Goal: Complete application form

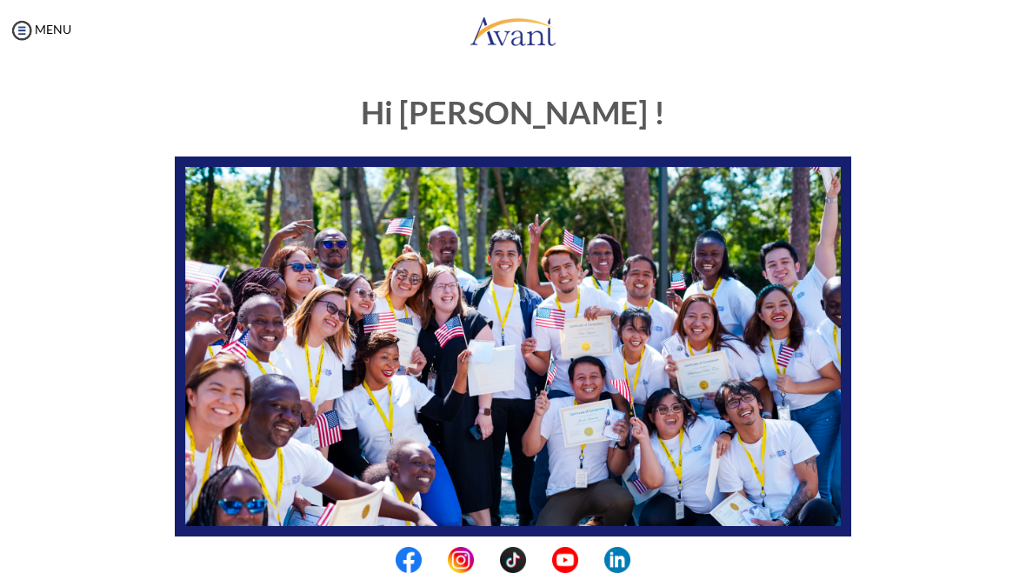
click at [19, 30] on img at bounding box center [22, 30] width 26 height 26
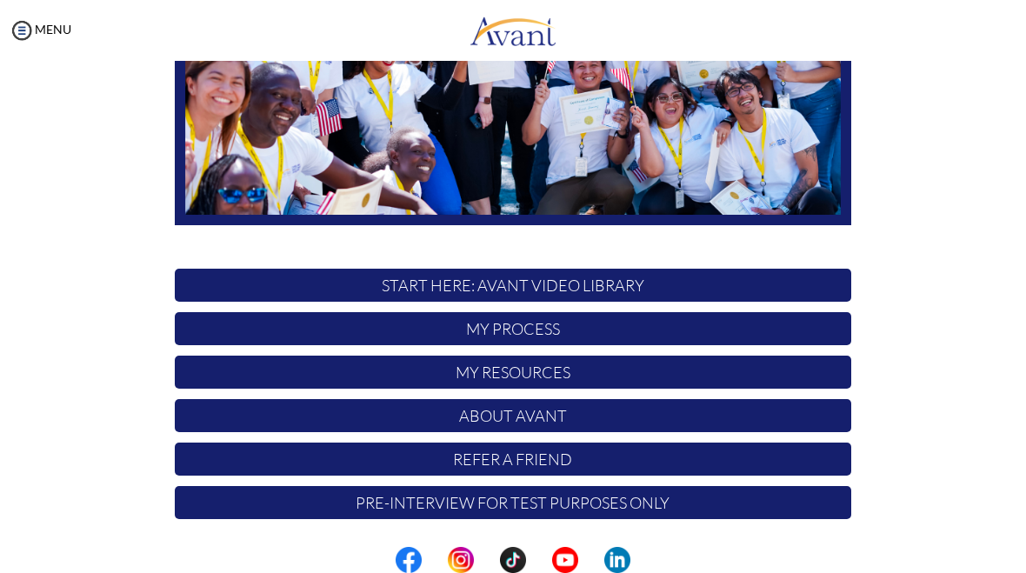
scroll to position [311, 0]
click at [780, 299] on p "START HERE: Avant Video Library" at bounding box center [513, 285] width 676 height 33
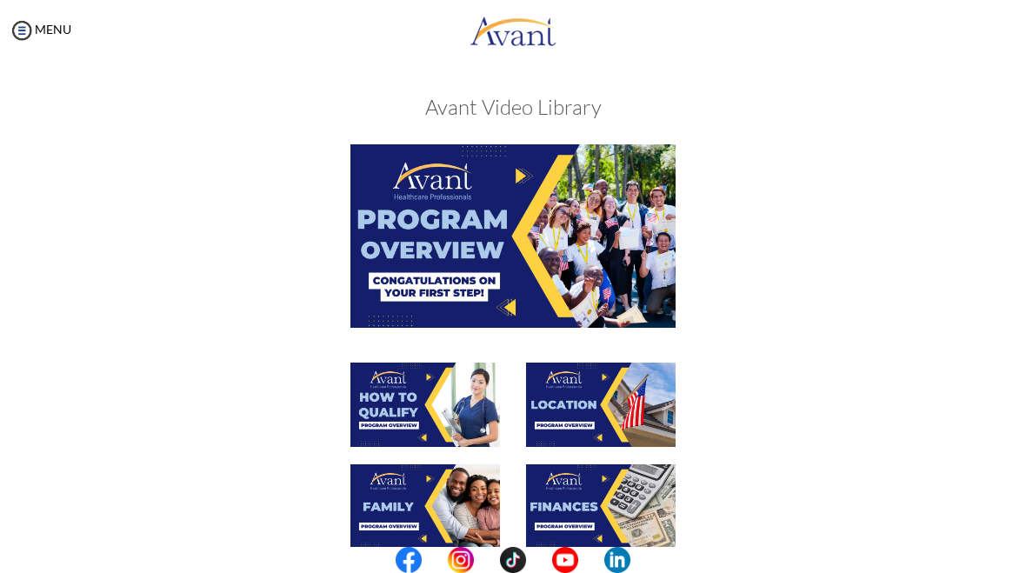
scroll to position [0, 0]
click at [394, 289] on img at bounding box center [512, 235] width 325 height 183
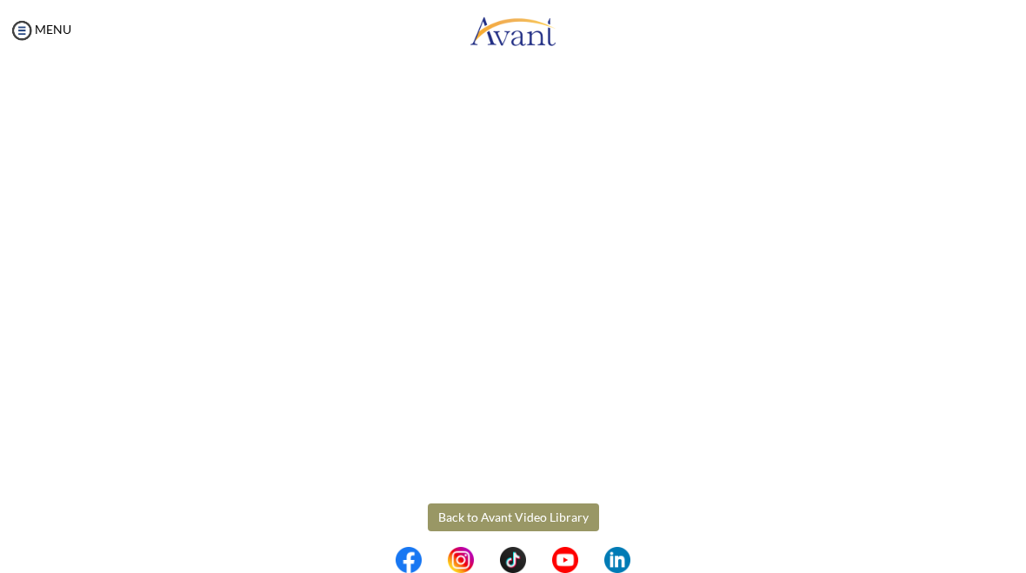
scroll to position [169, 0]
click at [542, 510] on body "Maintenance break. Please come back in 2 hours. MENU My Status What is the next…" at bounding box center [513, 286] width 1026 height 573
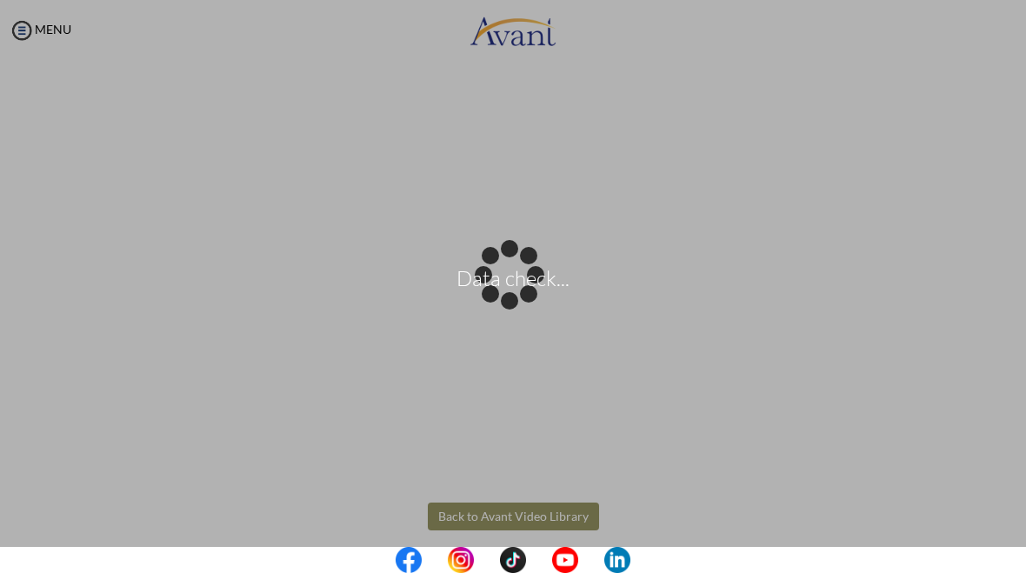
click at [514, 271] on p "Data check..." at bounding box center [513, 287] width 1026 height 42
click at [525, 299] on div "Data check..." at bounding box center [513, 287] width 24 height 24
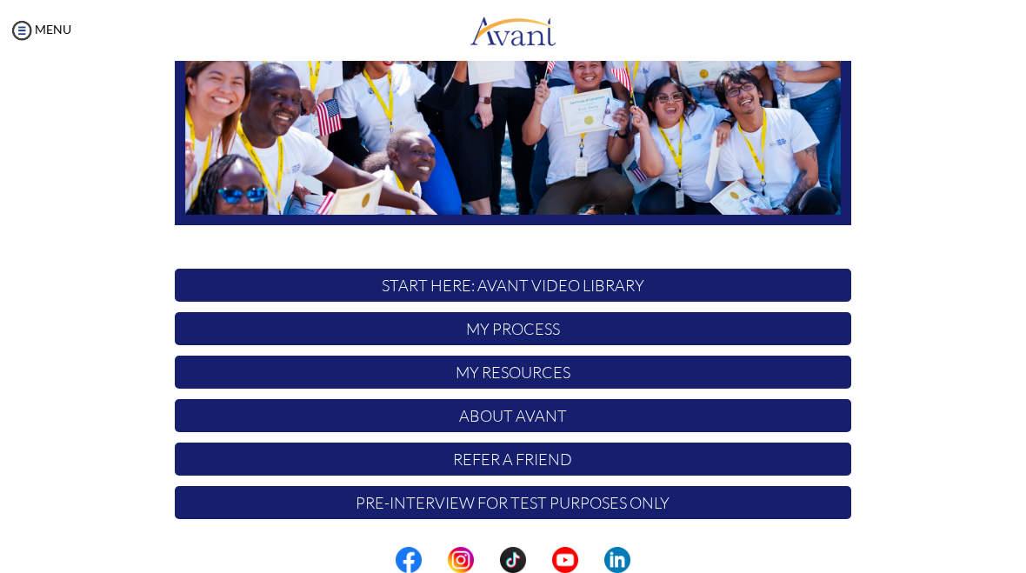
scroll to position [311, 0]
click at [741, 291] on p "START HERE: Avant Video Library" at bounding box center [513, 285] width 676 height 33
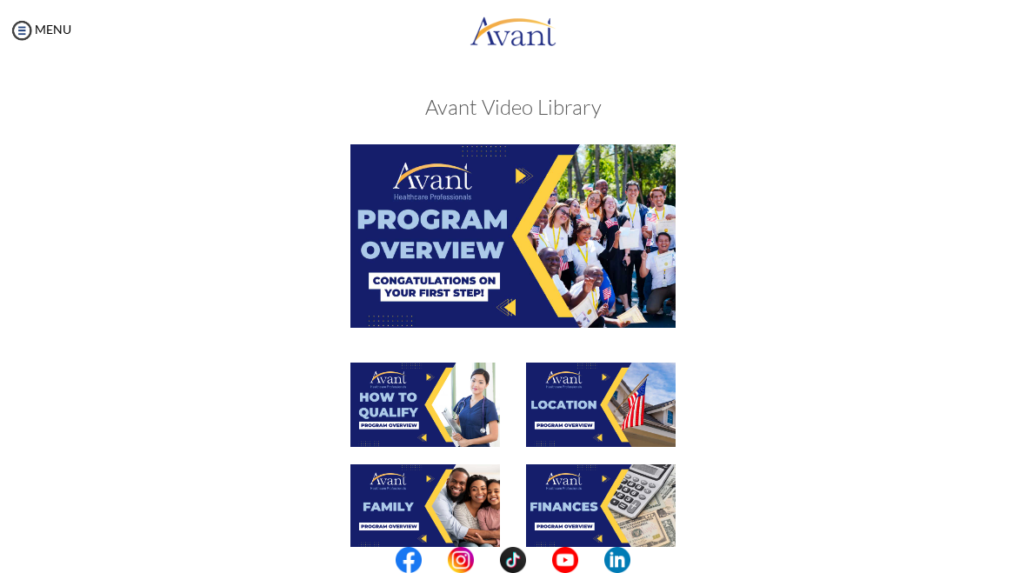
scroll to position [16, 0]
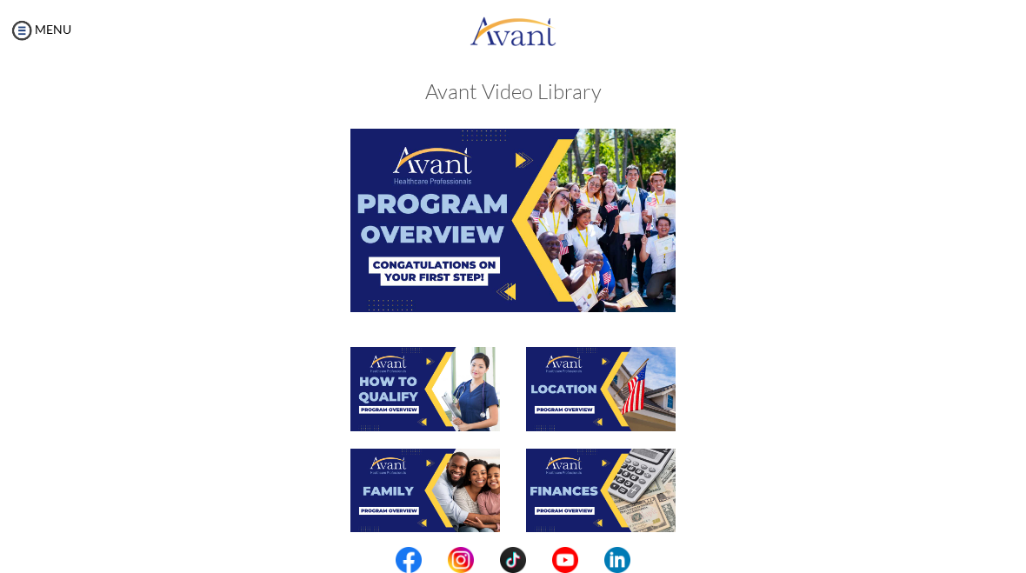
click at [409, 408] on img at bounding box center [425, 389] width 150 height 84
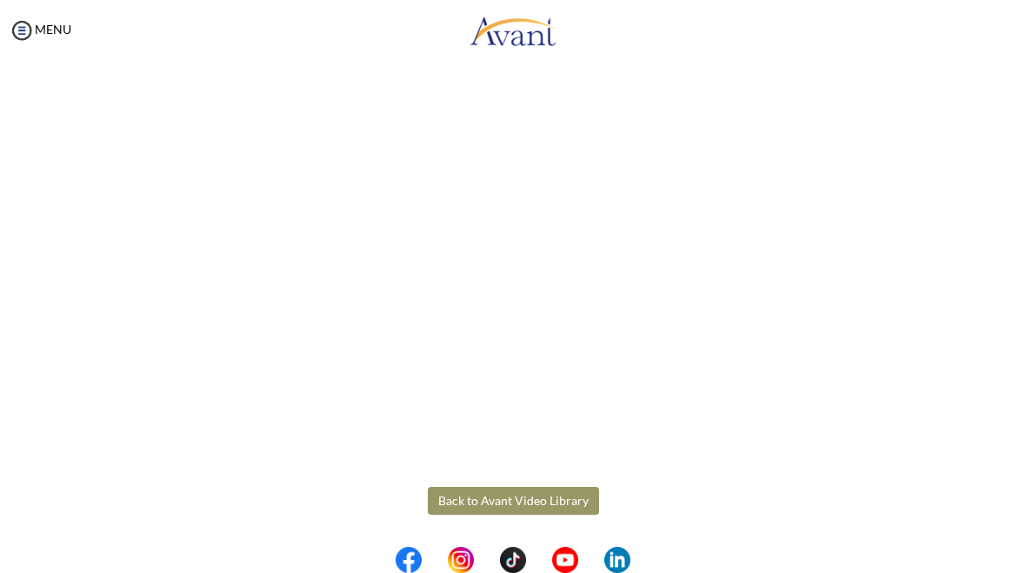
scroll to position [184, 0]
click at [559, 502] on body "Maintenance break. Please come back in 2 hours. MENU My Status What is the next…" at bounding box center [513, 286] width 1026 height 573
click at [517, 496] on button "Back to Avant Video Library" at bounding box center [513, 501] width 171 height 28
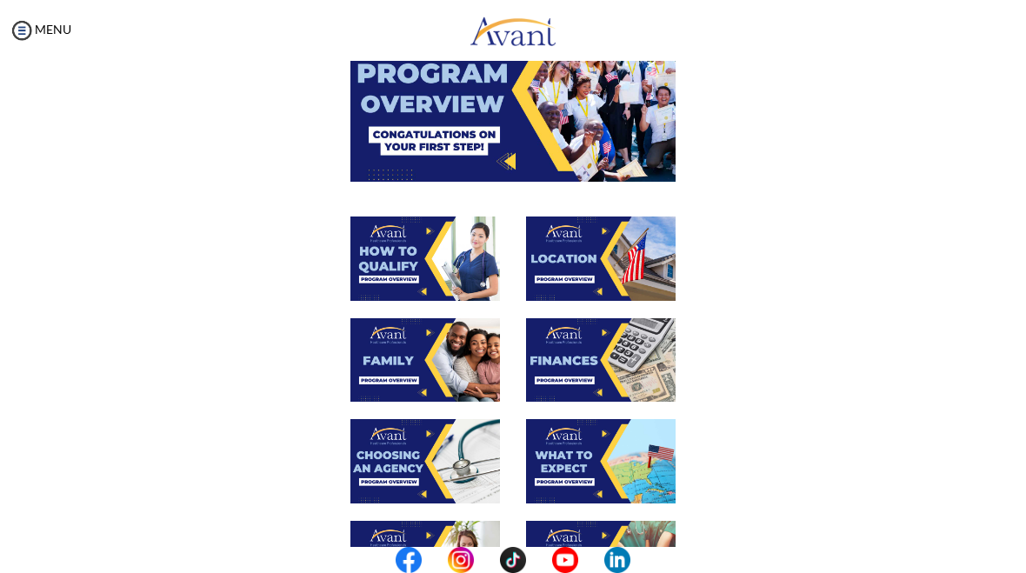
scroll to position [150, 0]
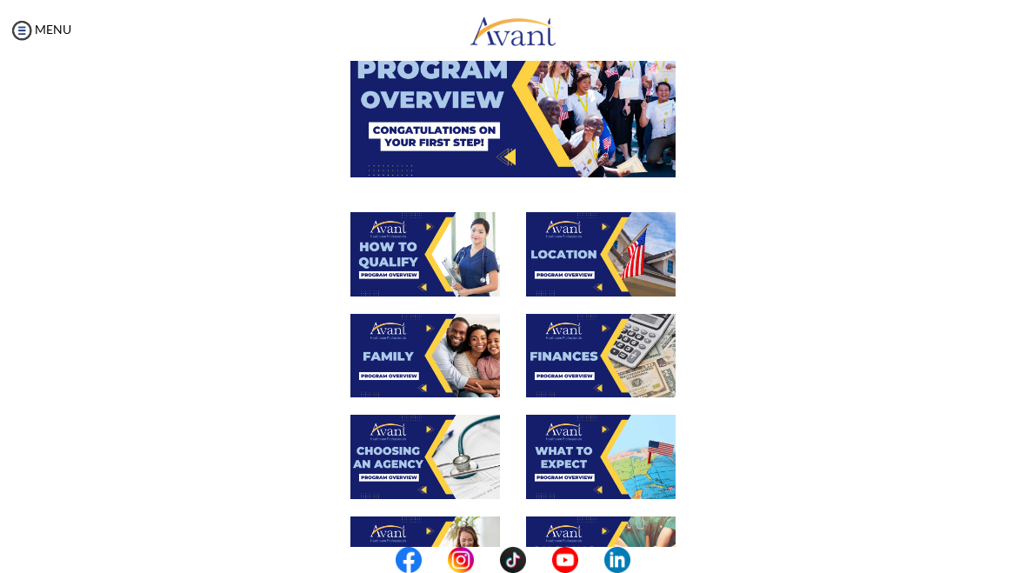
click at [594, 259] on img at bounding box center [601, 254] width 150 height 84
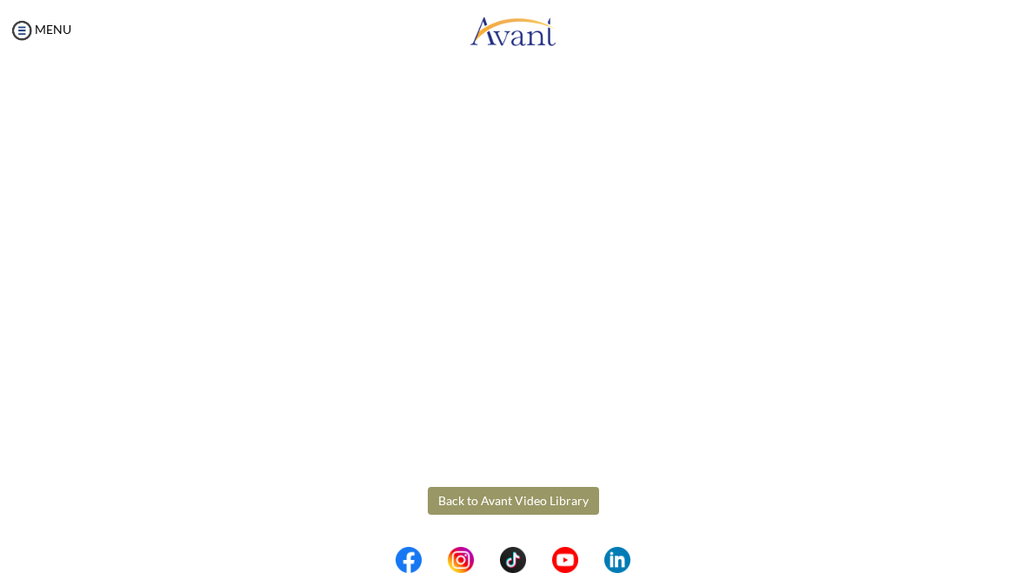
scroll to position [184, 0]
click at [552, 498] on body "Maintenance break. Please come back in 2 hours. MENU My Status What is the next…" at bounding box center [513, 286] width 1026 height 573
click at [559, 502] on button "Back to Avant Video Library" at bounding box center [513, 501] width 171 height 28
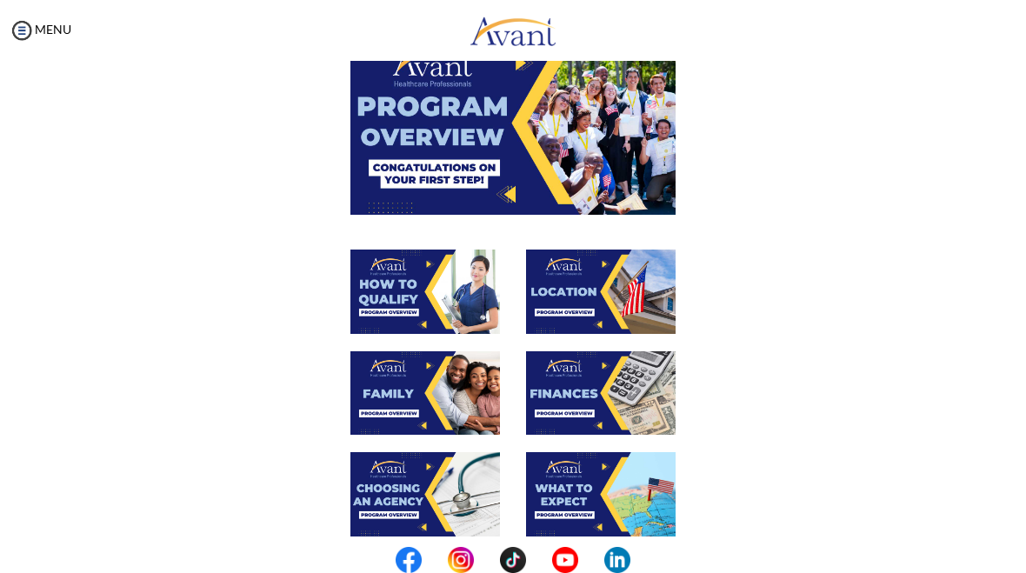
scroll to position [130, 0]
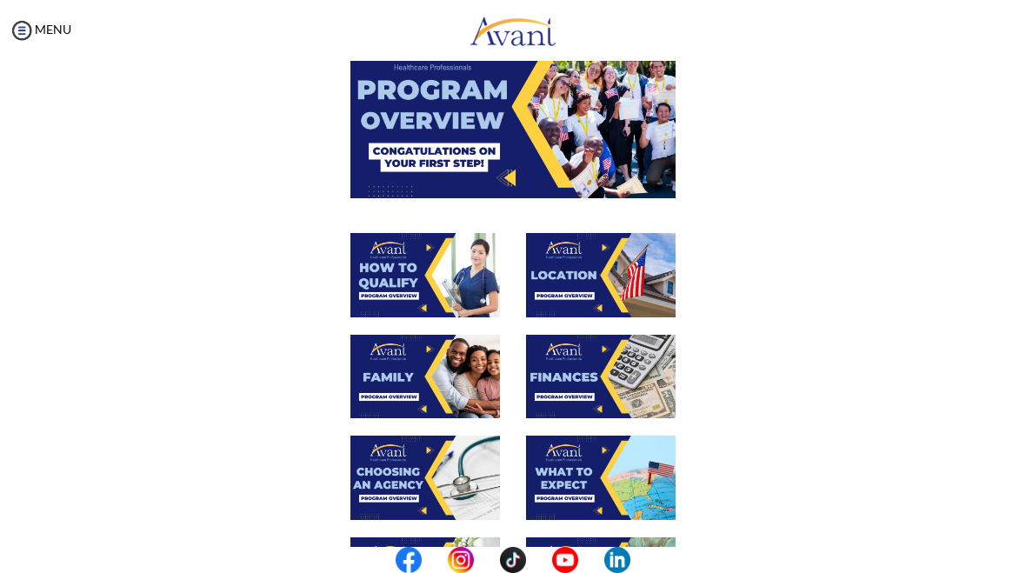
click at [613, 384] on img at bounding box center [601, 377] width 150 height 84
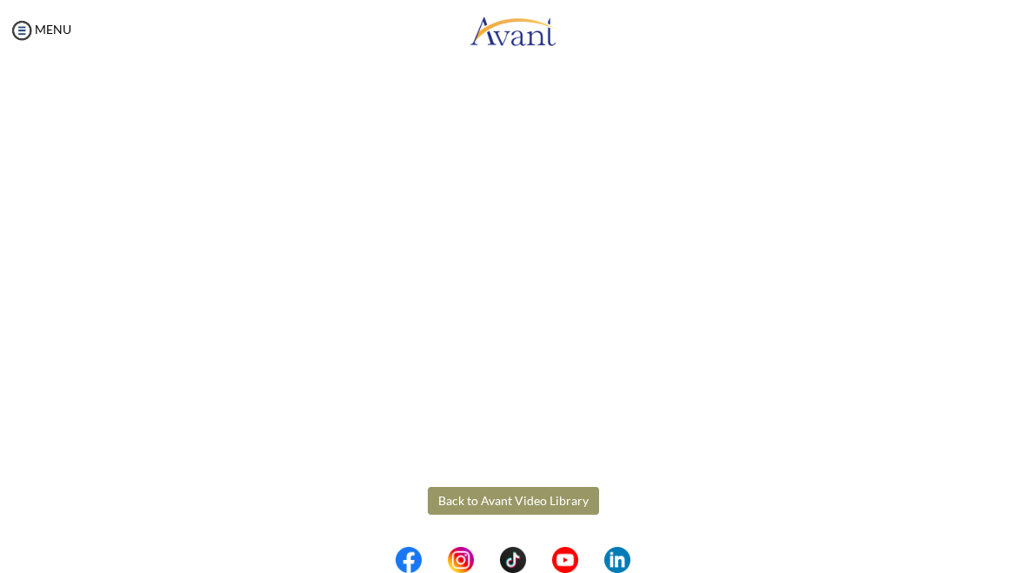
scroll to position [184, 0]
click at [549, 504] on body "Maintenance break. Please come back in 2 hours. MENU My Status What is the next…" at bounding box center [513, 286] width 1026 height 573
click at [569, 502] on button "Back to Avant Video Library" at bounding box center [513, 501] width 171 height 28
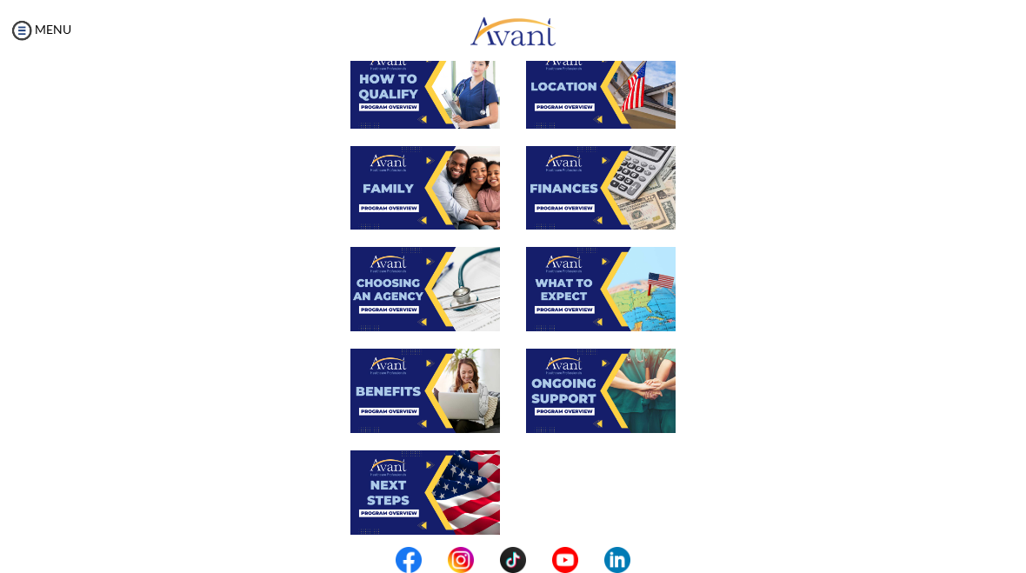
scroll to position [320, 0]
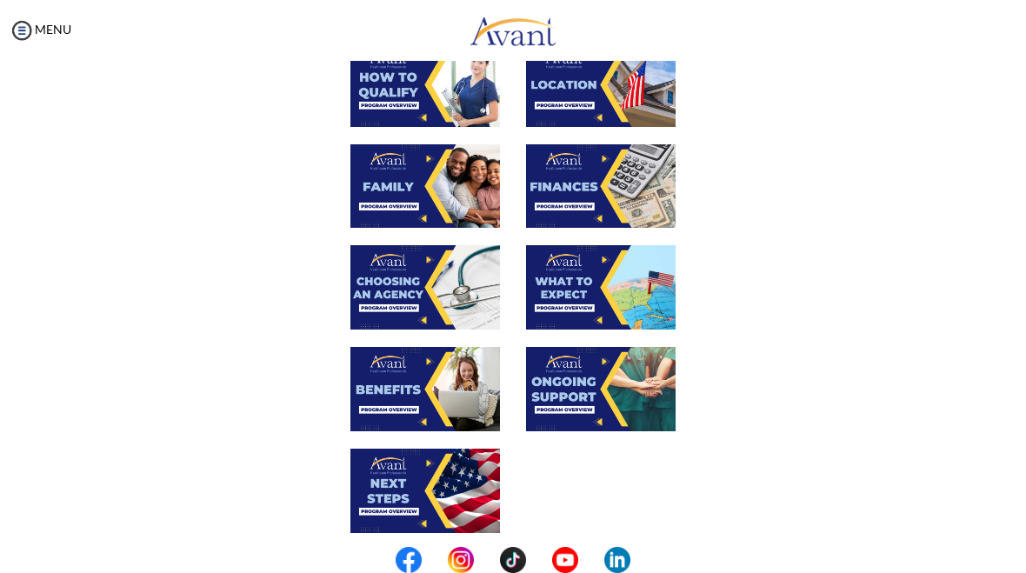
click at [438, 288] on img at bounding box center [425, 287] width 150 height 84
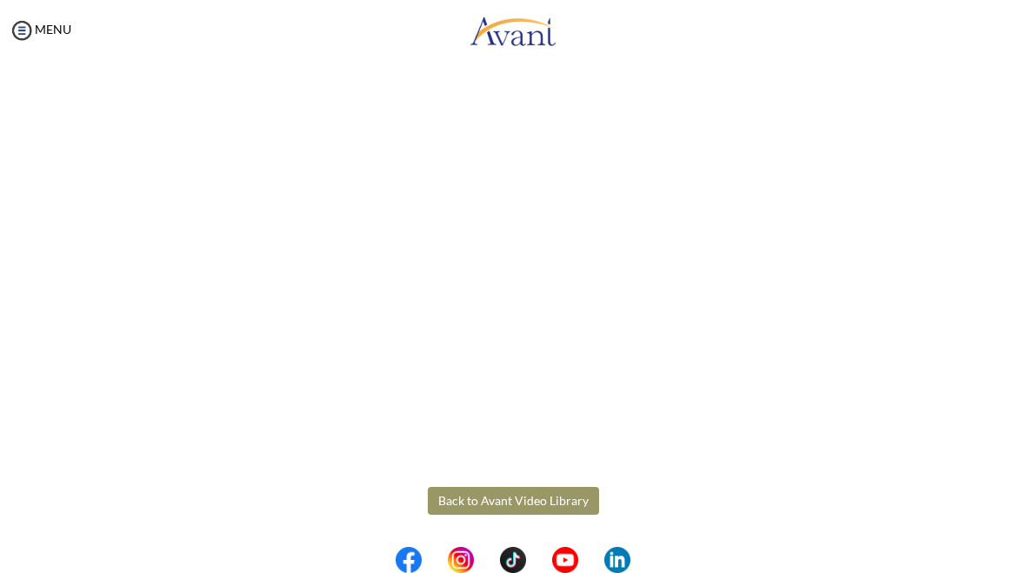
scroll to position [337, 0]
click at [533, 504] on body "Maintenance break. Please come back in 2 hours. MENU My Status What is the next…" at bounding box center [513, 286] width 1026 height 573
click at [549, 506] on button "Back to Avant Video Library" at bounding box center [513, 501] width 171 height 28
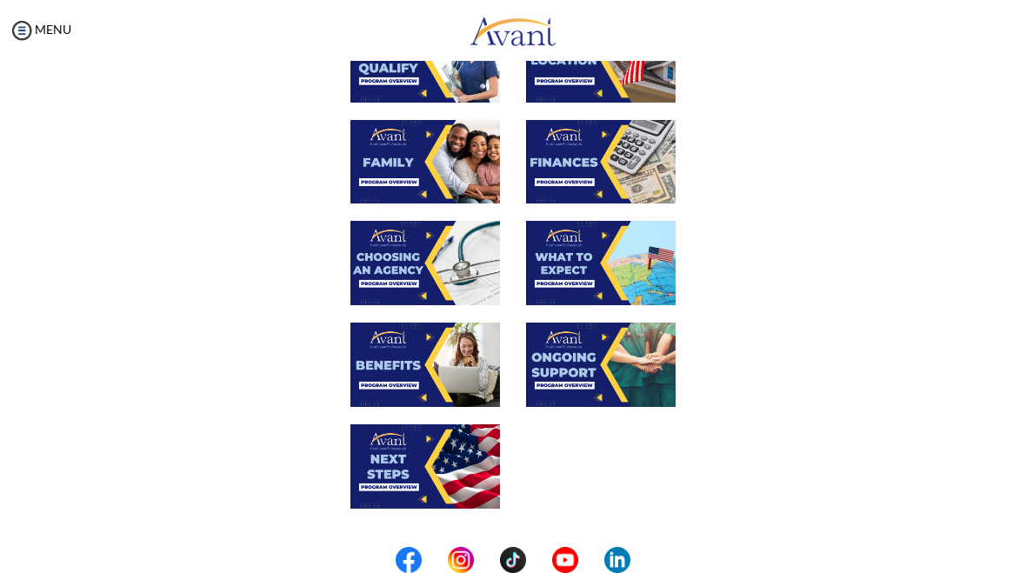
scroll to position [343, 0]
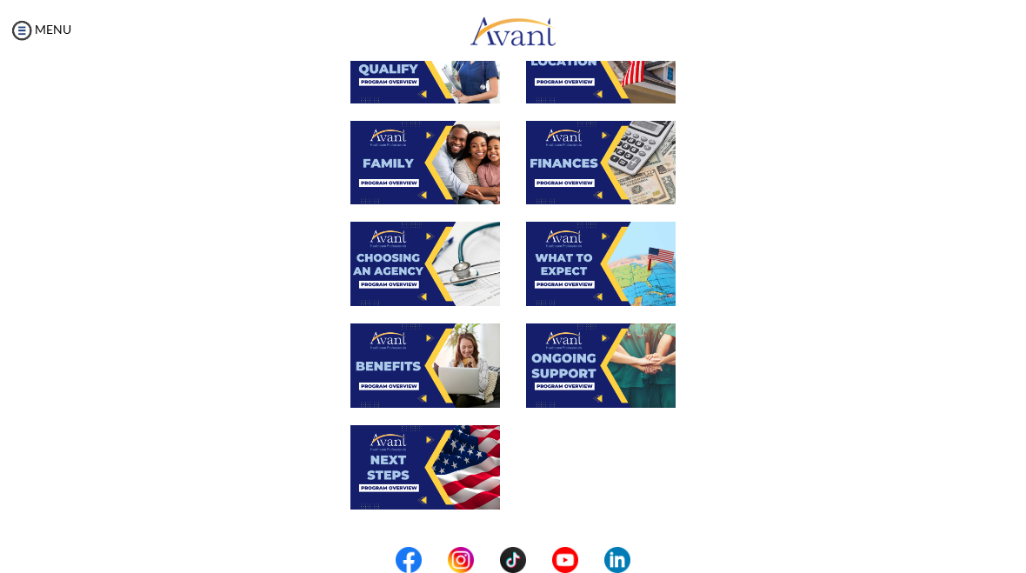
click at [612, 292] on img at bounding box center [601, 264] width 150 height 84
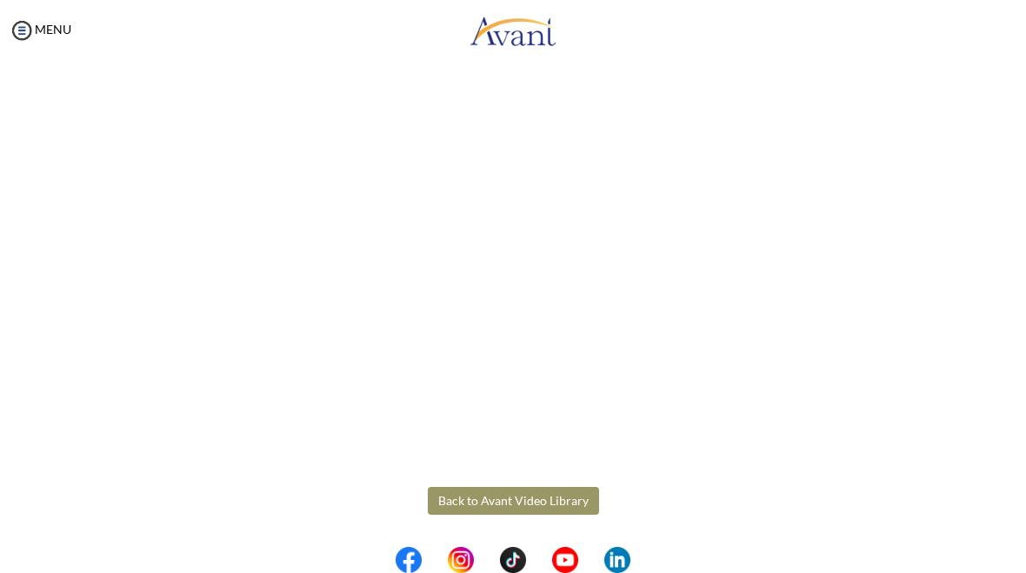
scroll to position [337, 0]
click at [554, 509] on body "Maintenance break. Please come back in 2 hours. MENU My Status What is the next…" at bounding box center [513, 286] width 1026 height 573
click at [568, 508] on button "Back to Avant Video Library" at bounding box center [513, 501] width 171 height 28
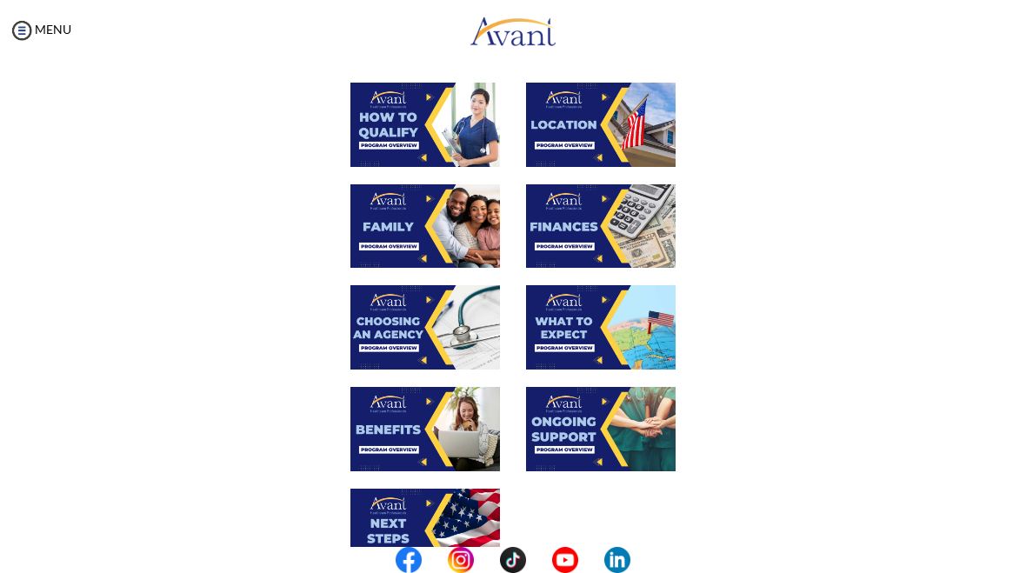
scroll to position [336, 0]
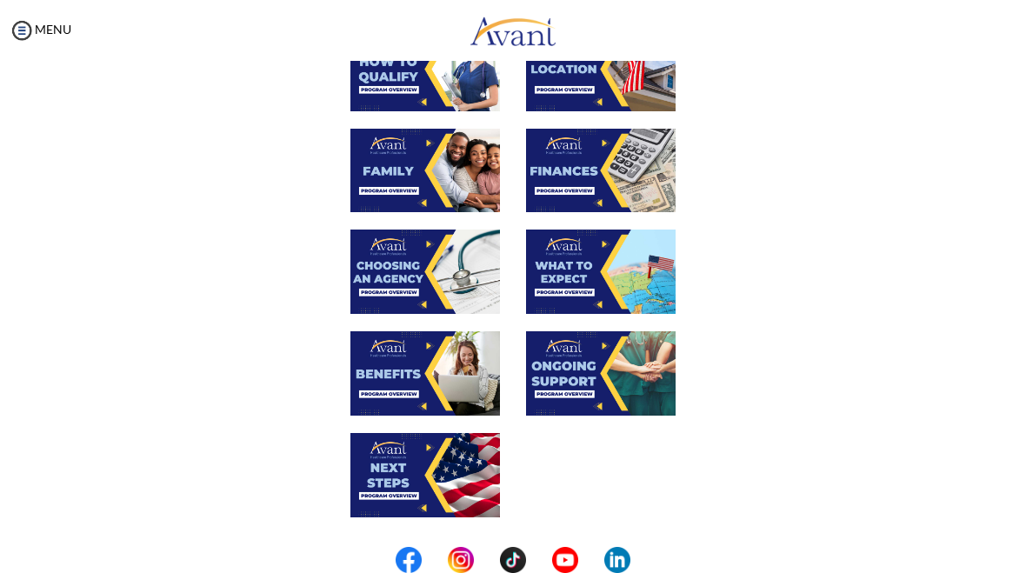
click at [453, 386] on img at bounding box center [425, 373] width 150 height 84
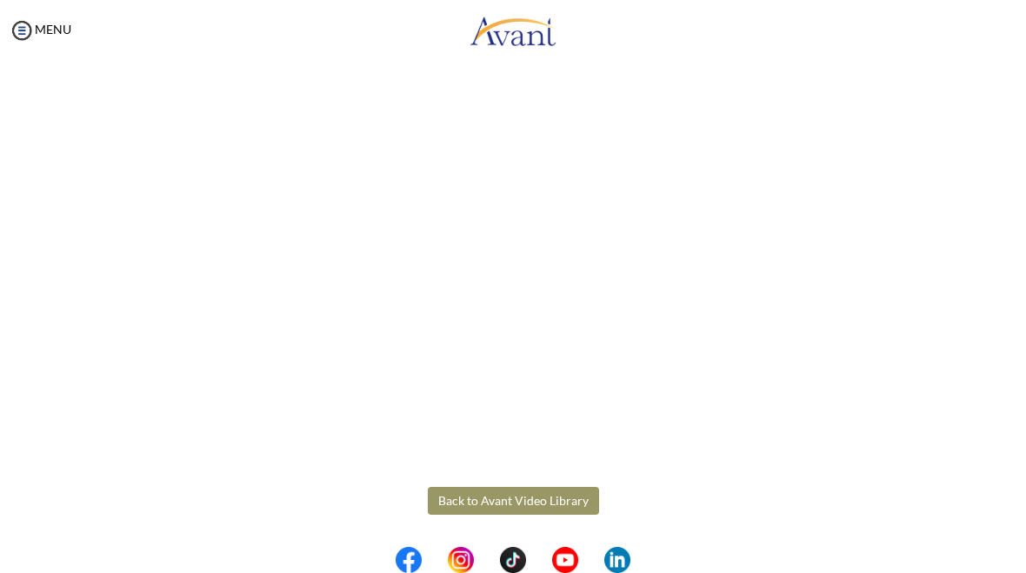
scroll to position [337, 0]
click at [564, 504] on body "Maintenance break. Please come back in 2 hours. MENU My Status What is the next…" at bounding box center [513, 286] width 1026 height 573
click at [551, 499] on button "Back to Avant Video Library" at bounding box center [513, 501] width 171 height 28
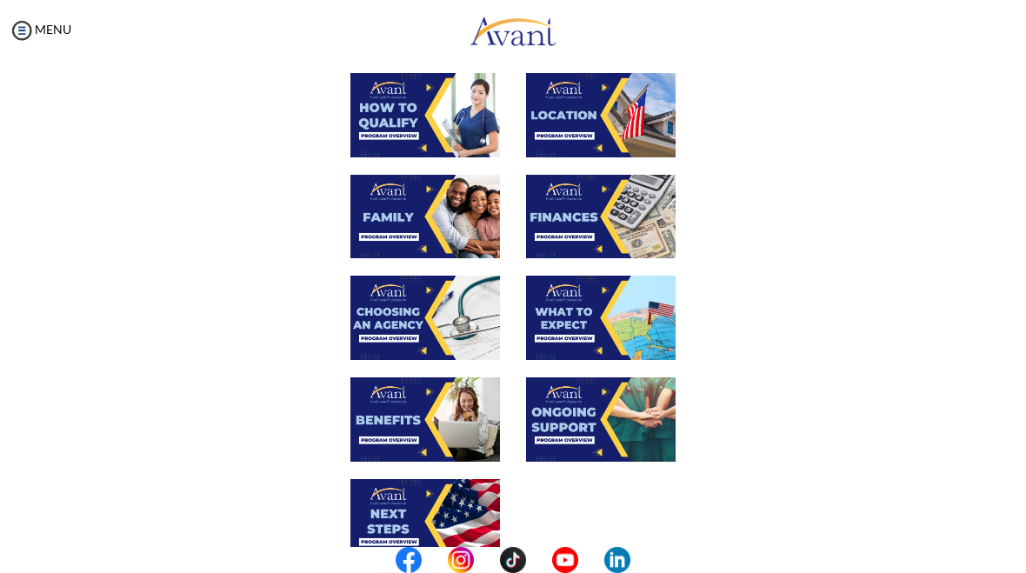
scroll to position [362, 0]
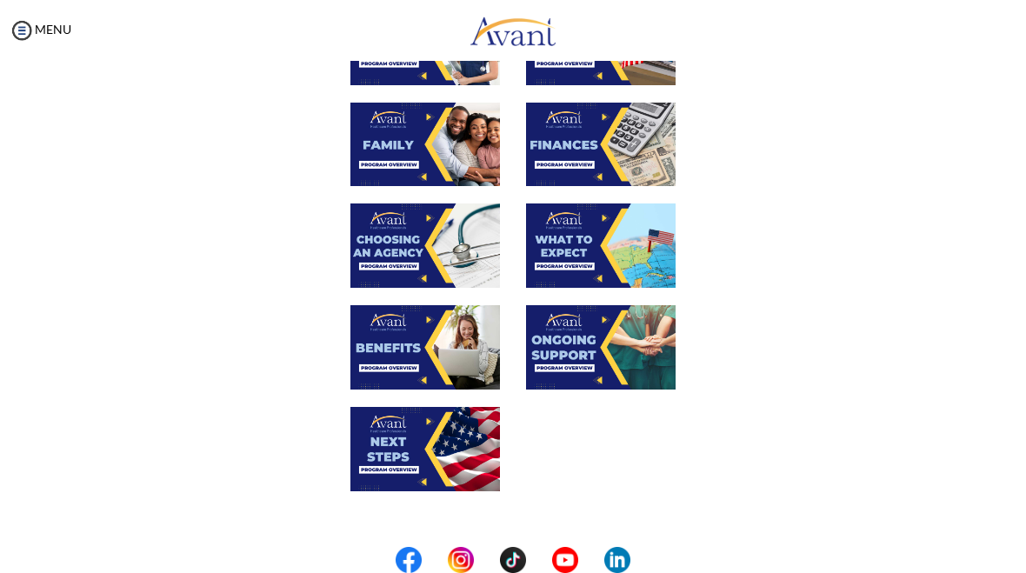
click at [436, 450] on img at bounding box center [425, 449] width 150 height 84
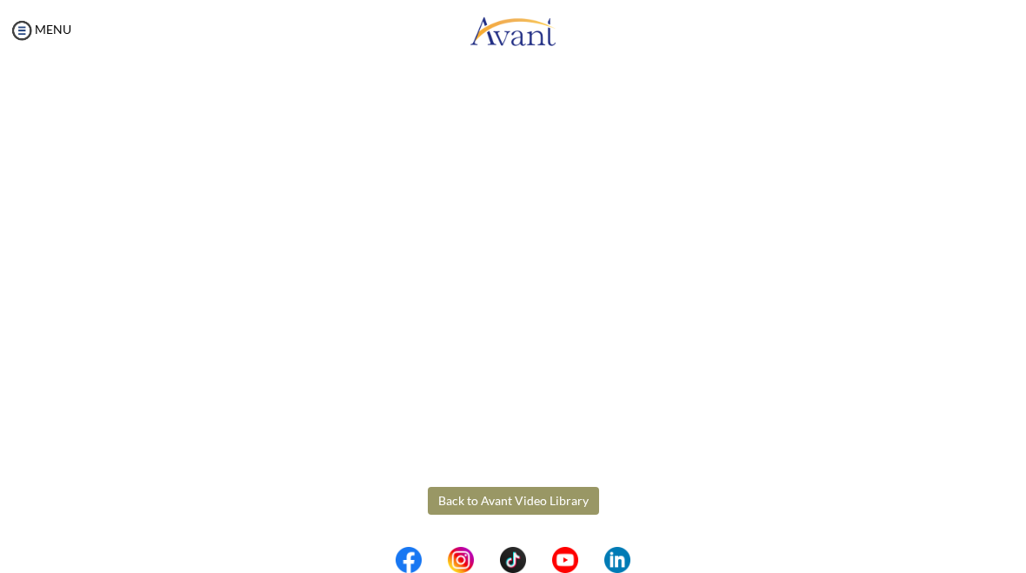
scroll to position [337, 0]
click at [559, 504] on body "Maintenance break. Please come back in 2 hours. MENU My Status What is the next…" at bounding box center [513, 286] width 1026 height 573
click at [548, 503] on button "Back to Avant Video Library" at bounding box center [513, 501] width 171 height 28
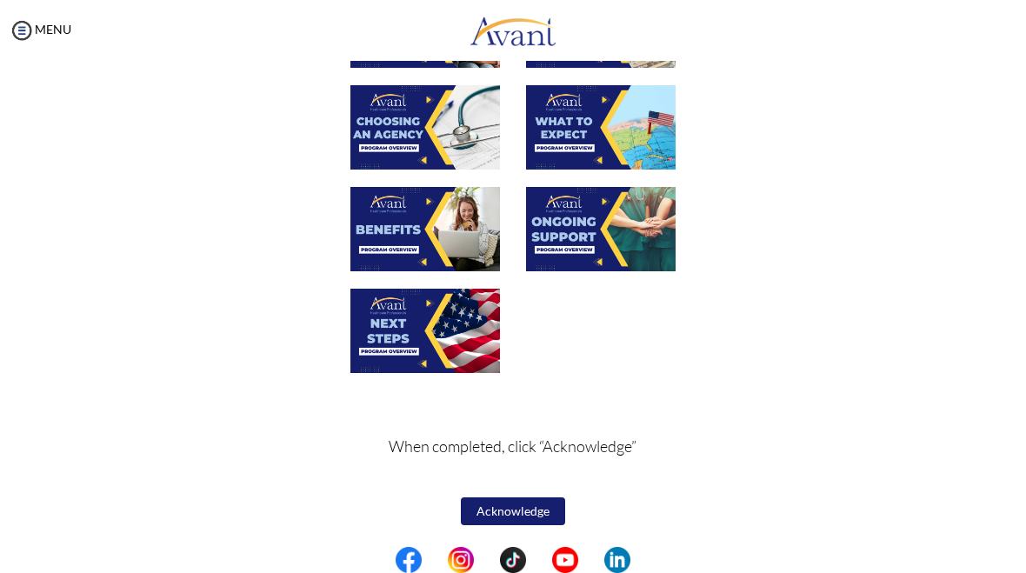
scroll to position [479, 0]
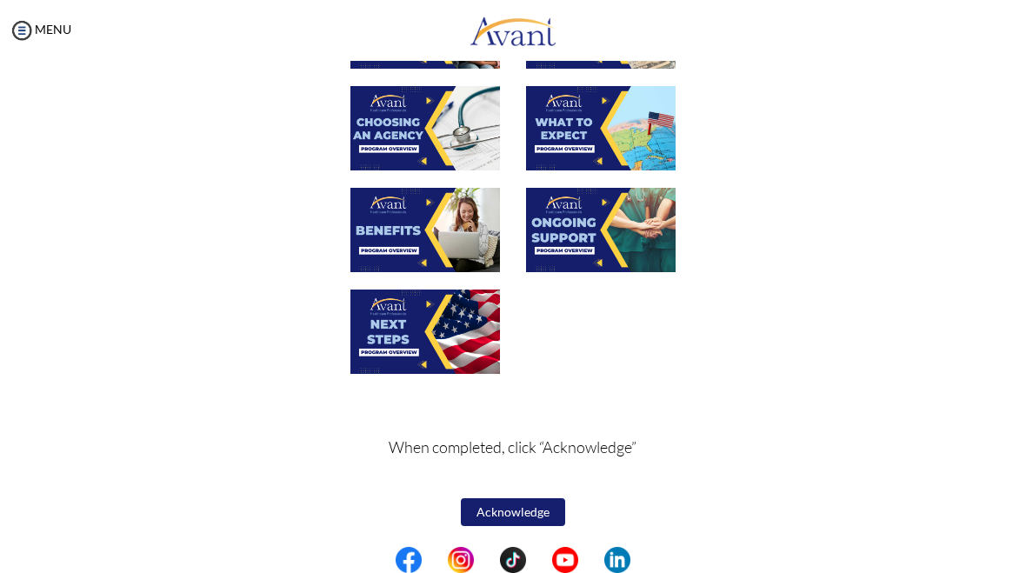
click at [530, 505] on button "Acknowledge" at bounding box center [513, 512] width 104 height 28
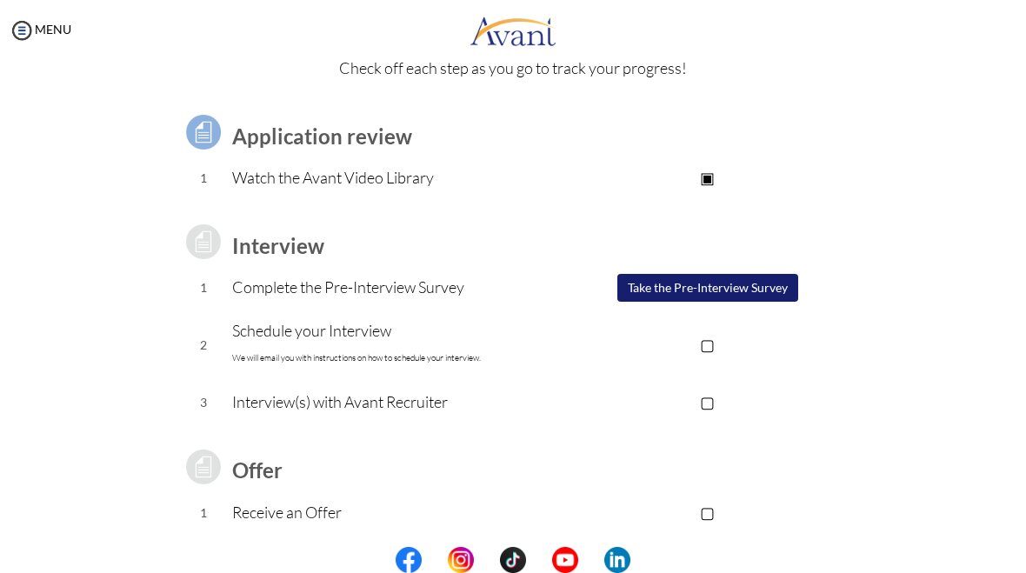
scroll to position [18, 0]
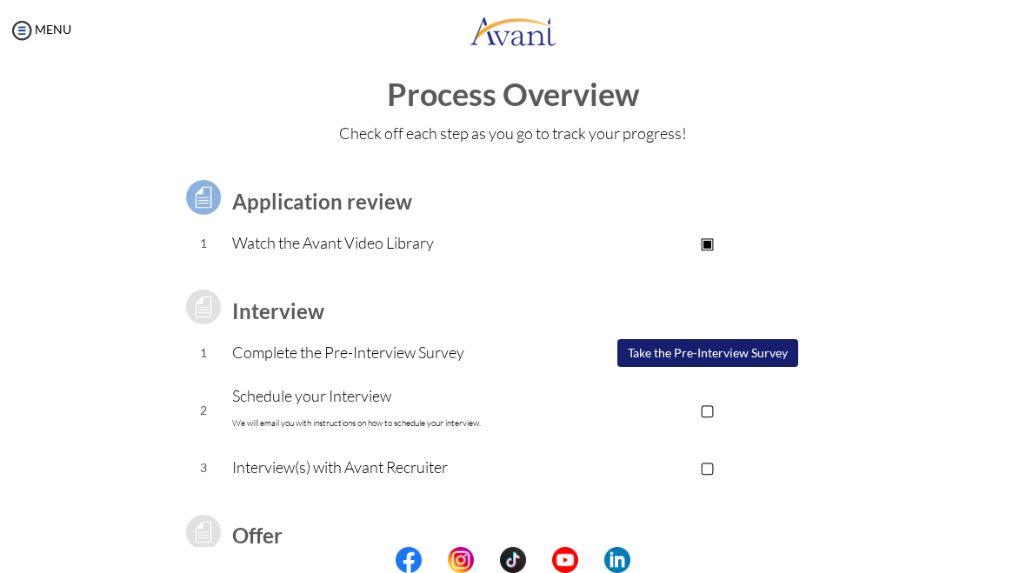
click at [754, 362] on button "Take the Pre-Interview Survey" at bounding box center [707, 353] width 181 height 28
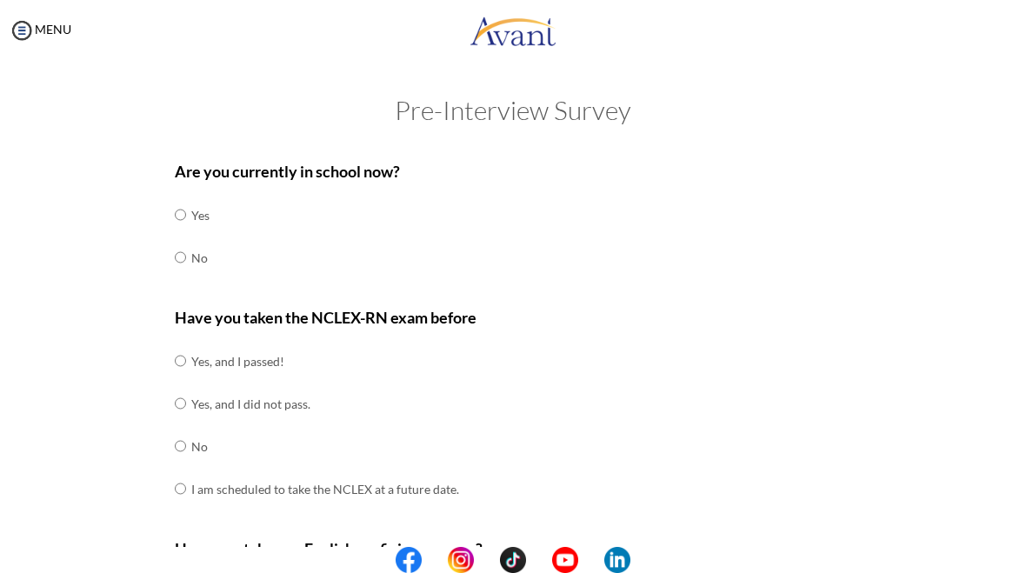
click at [186, 232] on input "radio" at bounding box center [180, 214] width 11 height 35
radio input "true"
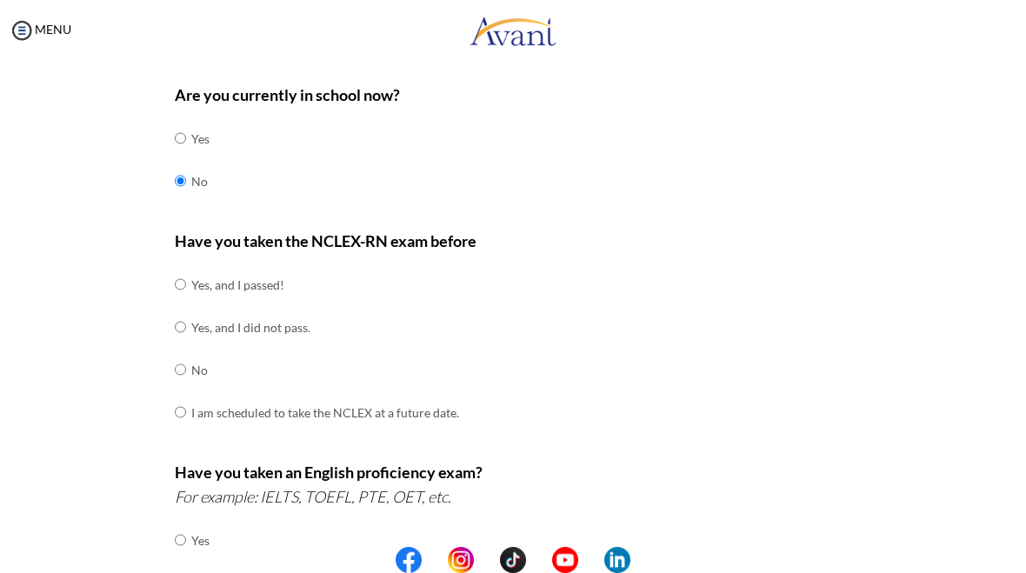
scroll to position [77, 0]
click at [183, 287] on input "radio" at bounding box center [180, 283] width 11 height 35
radio input "true"
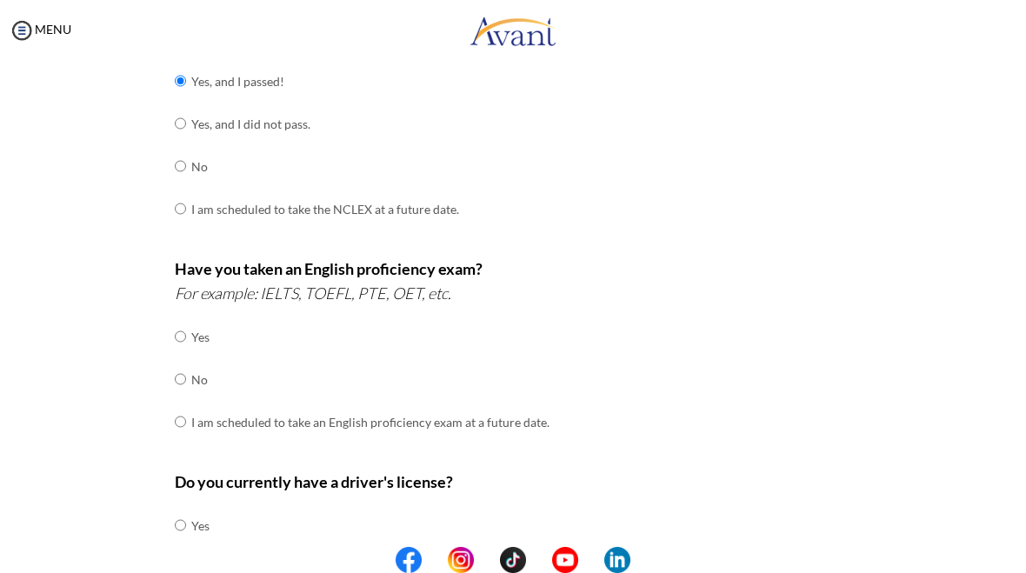
scroll to position [289, 0]
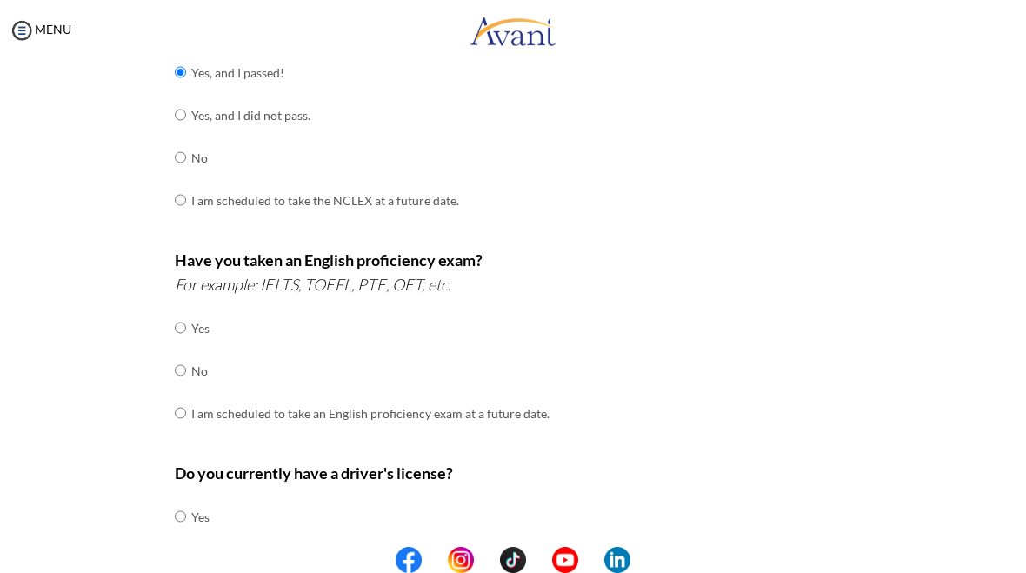
click at [177, 345] on input "radio" at bounding box center [180, 327] width 11 height 35
radio input "true"
click at [186, 345] on input "radio" at bounding box center [180, 327] width 11 height 35
radio input "true"
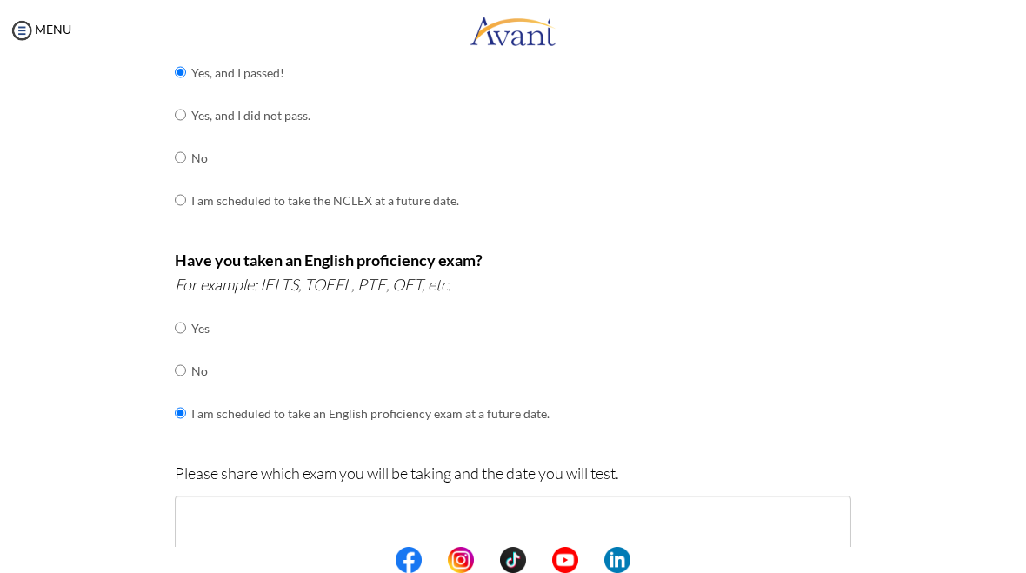
click at [183, 345] on input "radio" at bounding box center [180, 327] width 11 height 35
radio input "true"
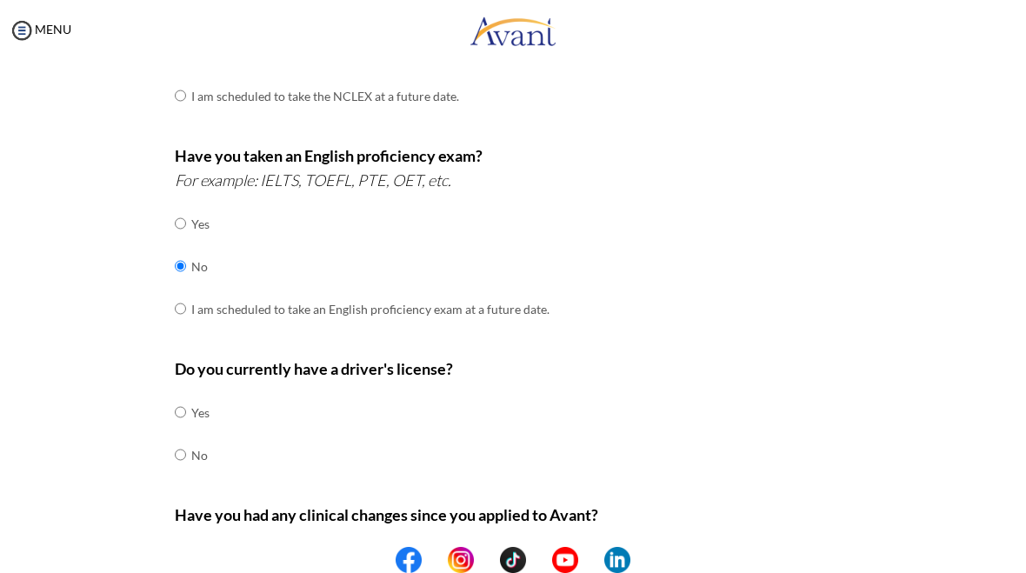
scroll to position [413, 0]
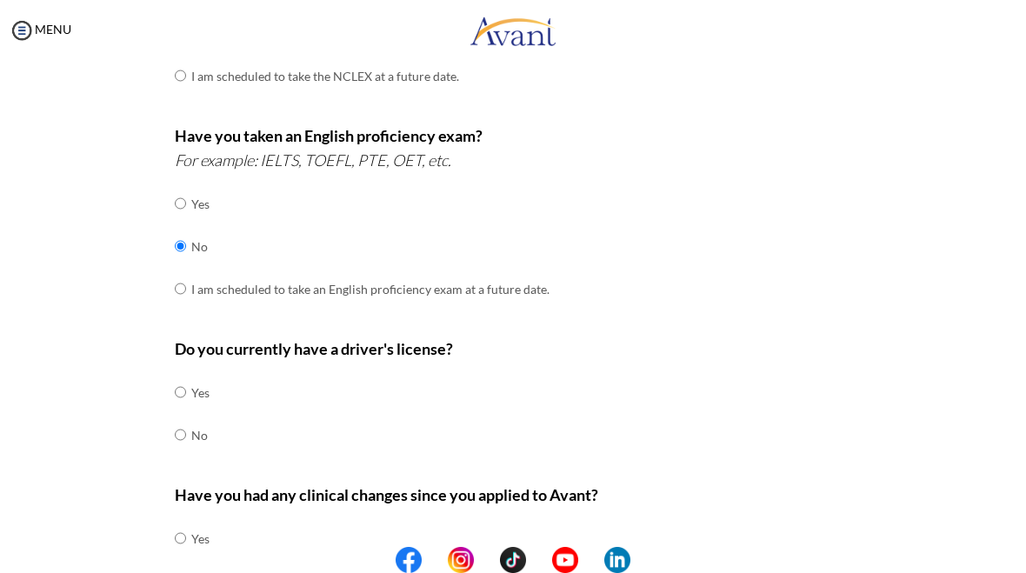
click at [179, 381] on input "radio" at bounding box center [180, 392] width 11 height 35
radio input "true"
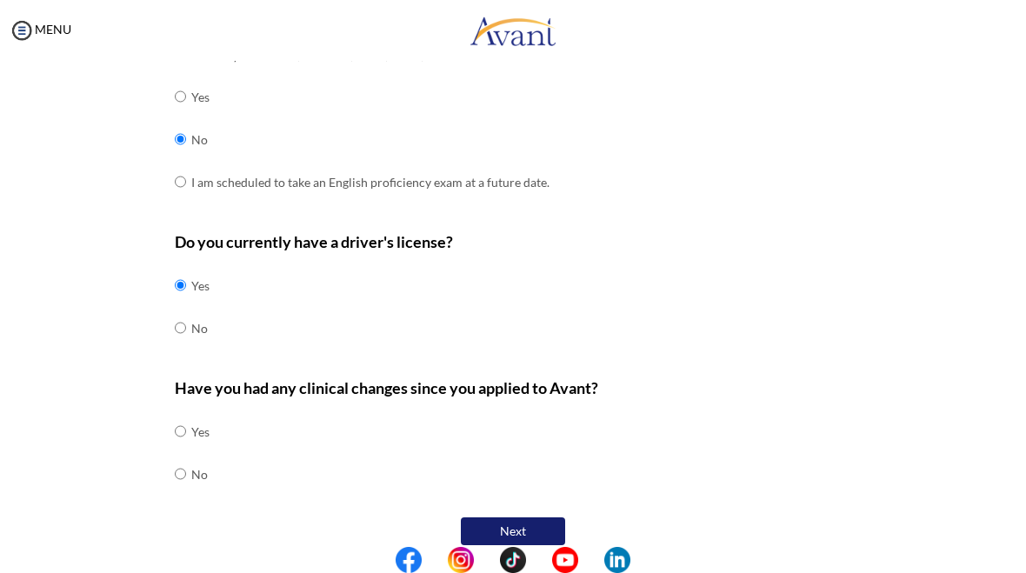
scroll to position [517, 0]
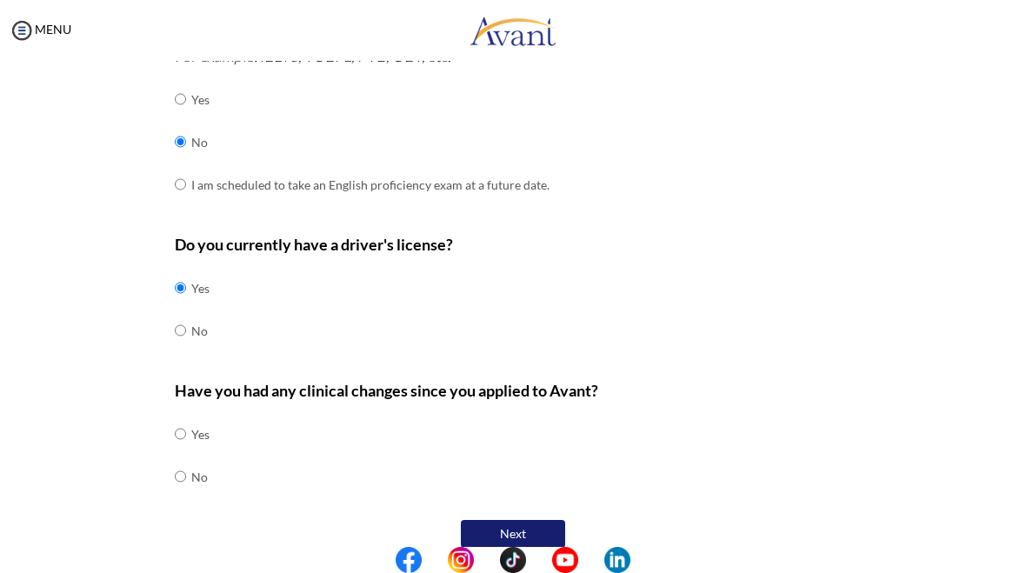
click at [185, 451] on input "radio" at bounding box center [180, 433] width 11 height 35
radio input "true"
click at [503, 520] on button "Next" at bounding box center [513, 534] width 104 height 28
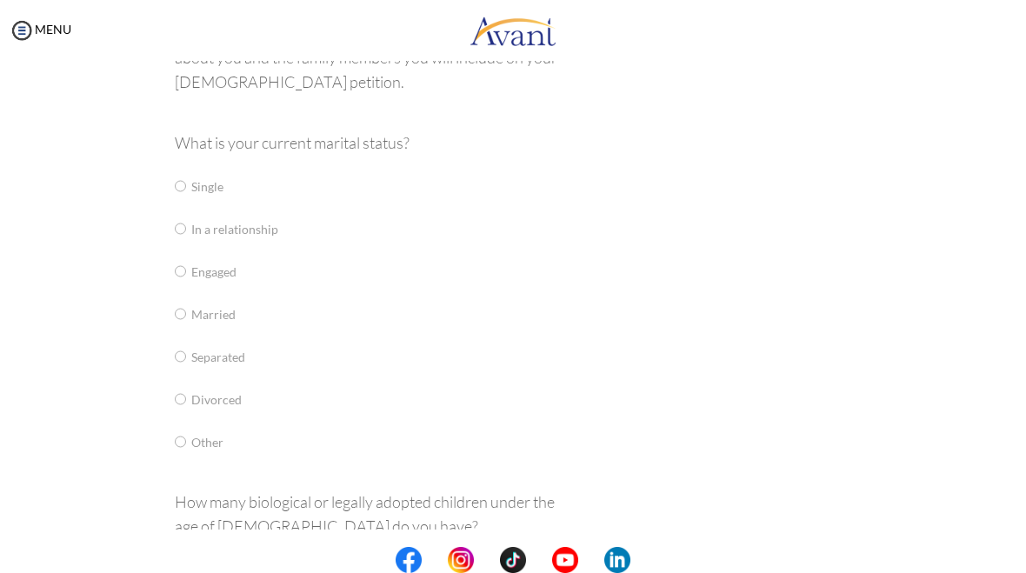
scroll to position [35, 0]
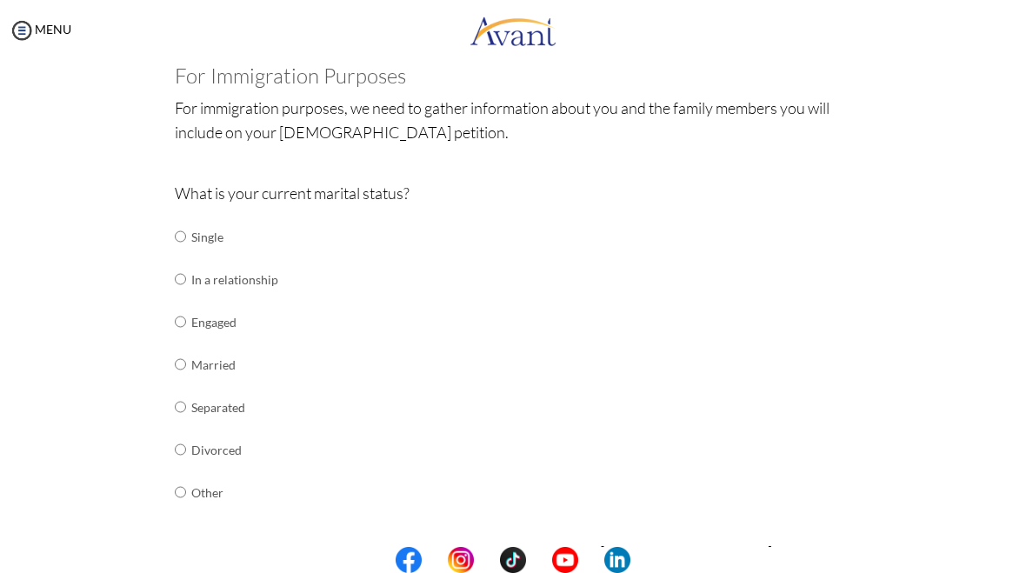
click at [184, 244] on input "radio" at bounding box center [180, 236] width 11 height 35
radio input "true"
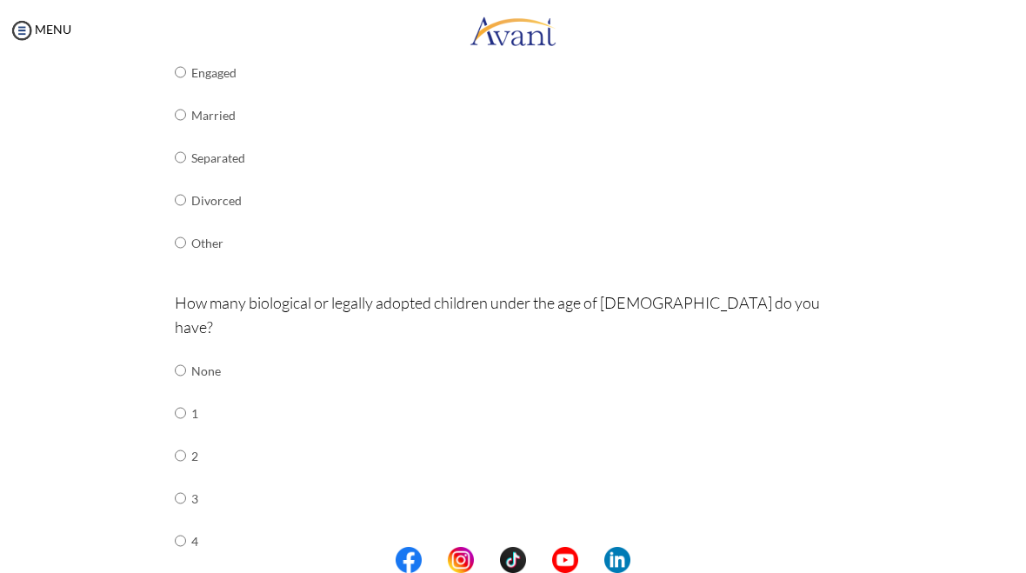
scroll to position [372, 0]
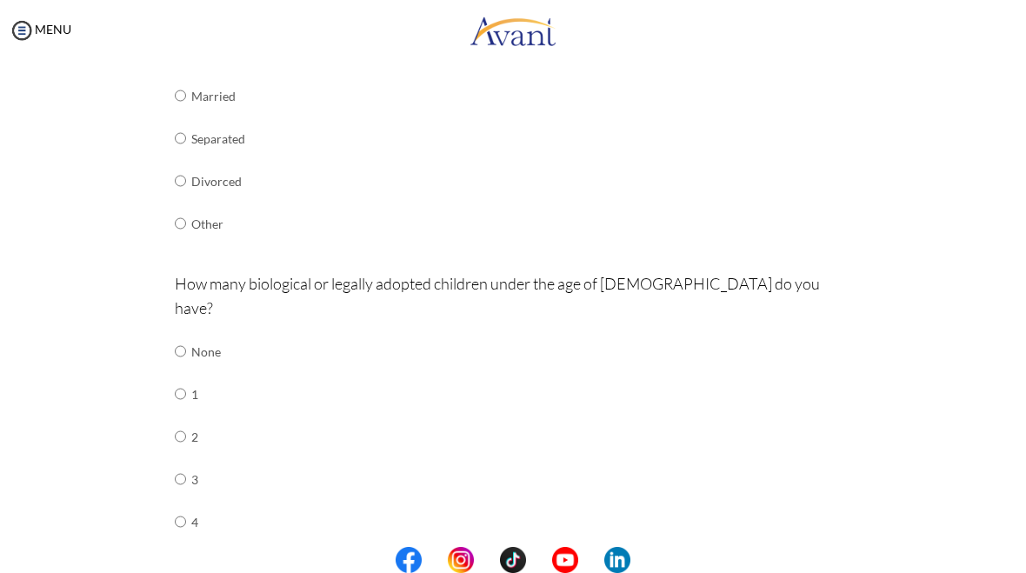
click at [186, 334] on input "radio" at bounding box center [180, 351] width 11 height 35
radio input "true"
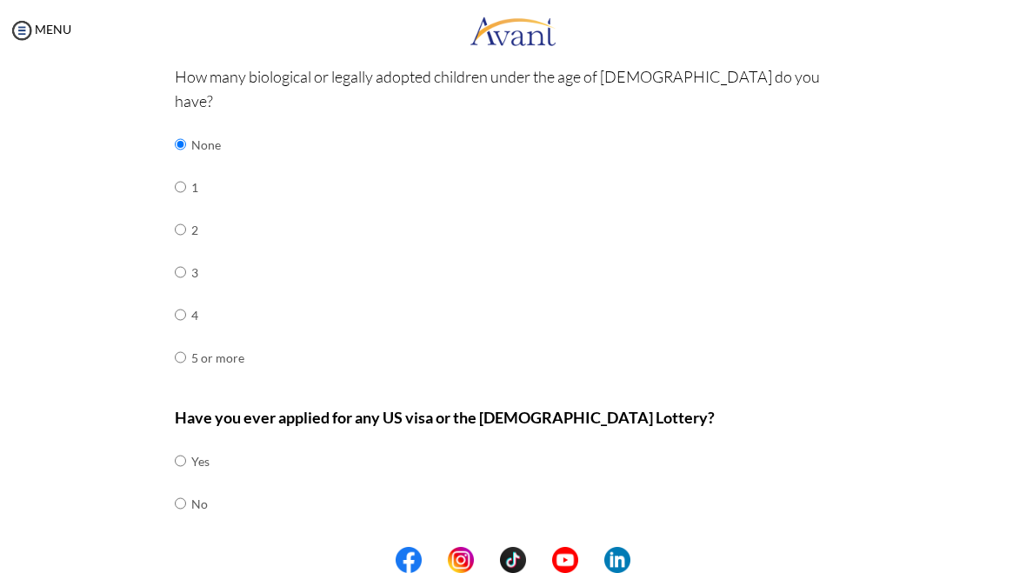
scroll to position [578, 0]
click at [183, 451] on input "radio" at bounding box center [180, 461] width 11 height 35
radio input "true"
click at [578, 548] on button "Next" at bounding box center [569, 562] width 104 height 28
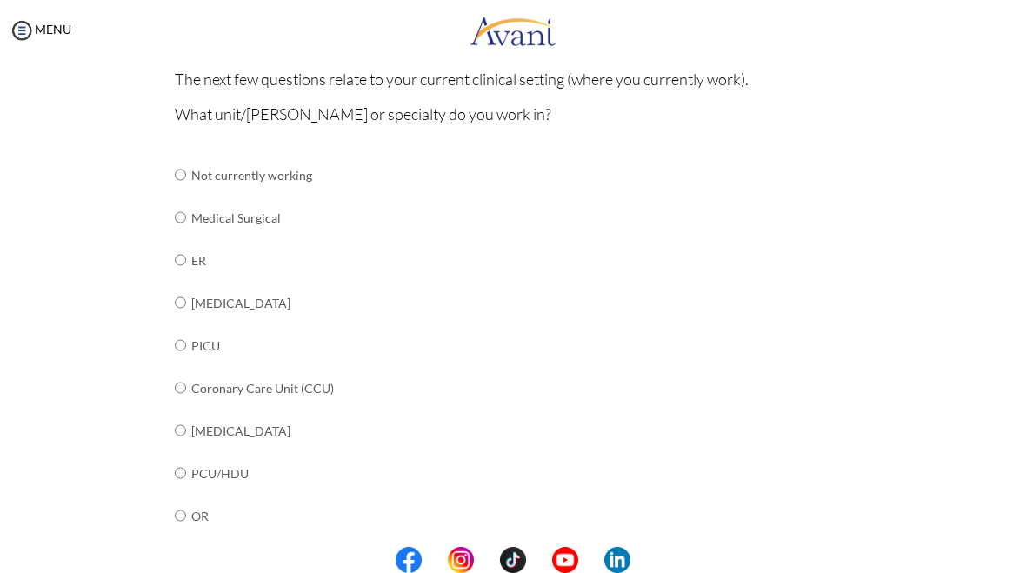
scroll to position [178, 0]
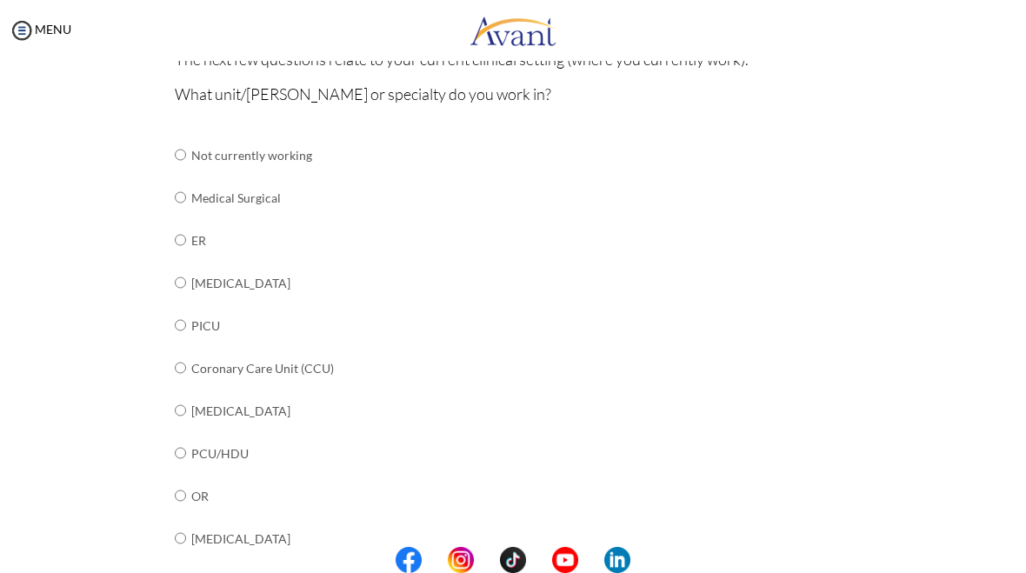
click at [179, 172] on input "radio" at bounding box center [180, 154] width 11 height 35
radio input "true"
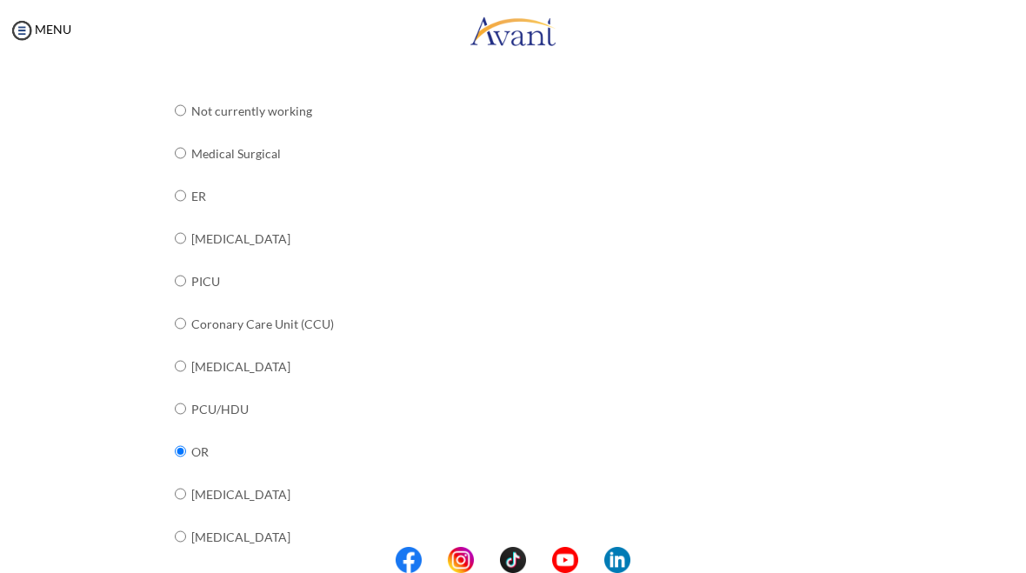
scroll to position [226, 0]
click at [178, 124] on input "radio" at bounding box center [180, 107] width 11 height 35
radio input "true"
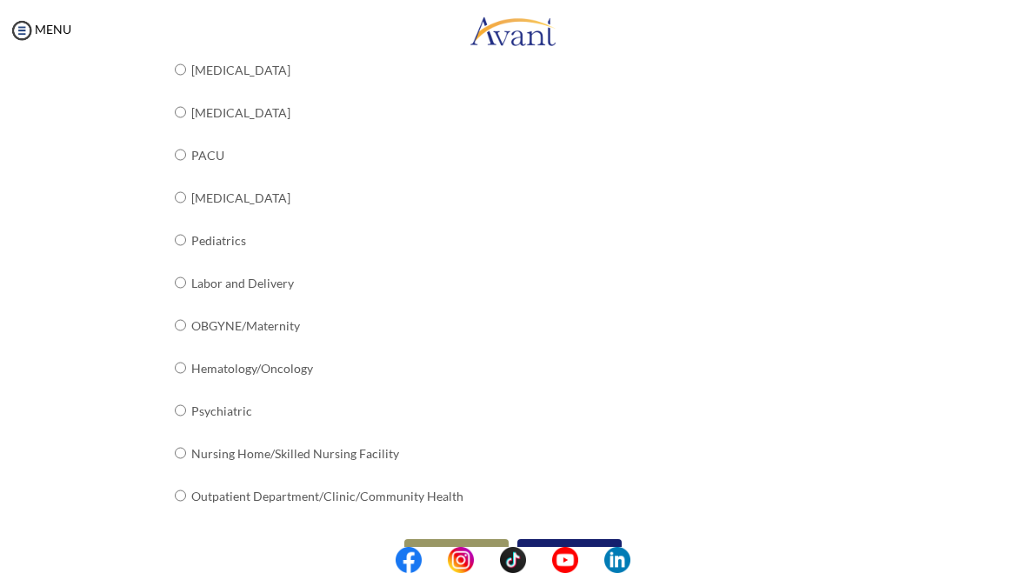
scroll to position [649, 0]
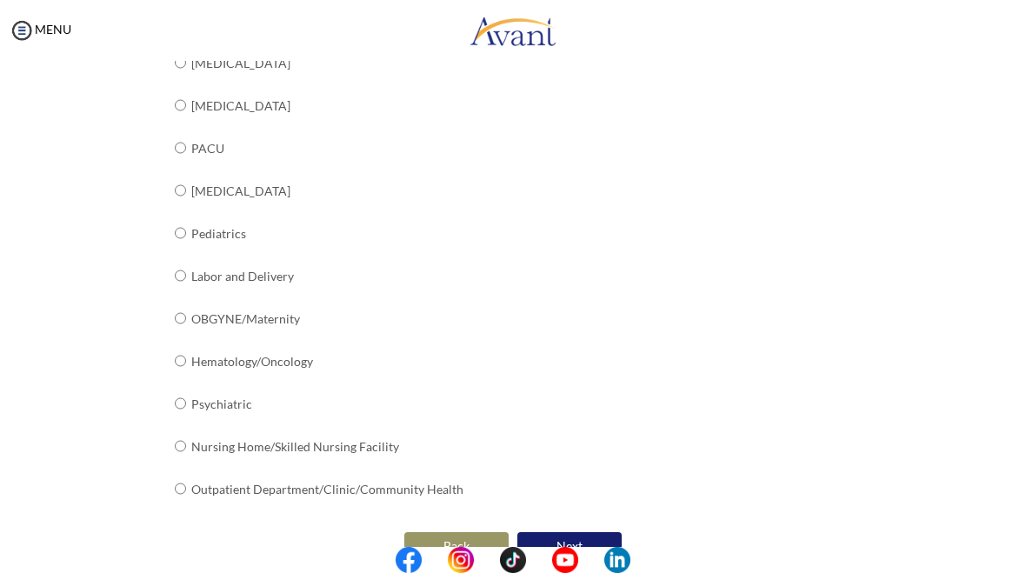
click at [582, 532] on button "Next" at bounding box center [569, 546] width 104 height 28
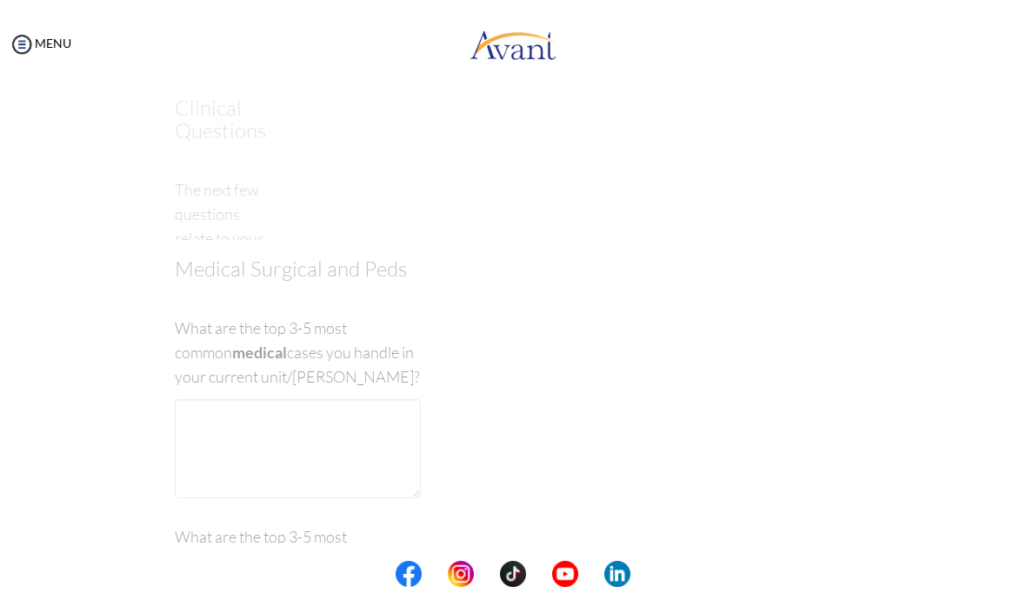
scroll to position [35, 0]
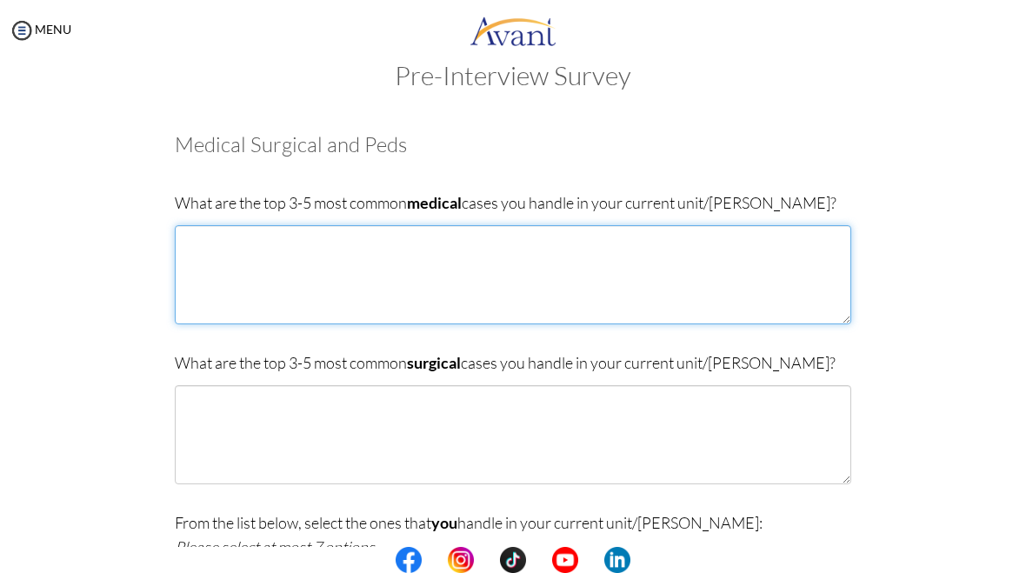
click at [661, 259] on textarea at bounding box center [513, 274] width 676 height 99
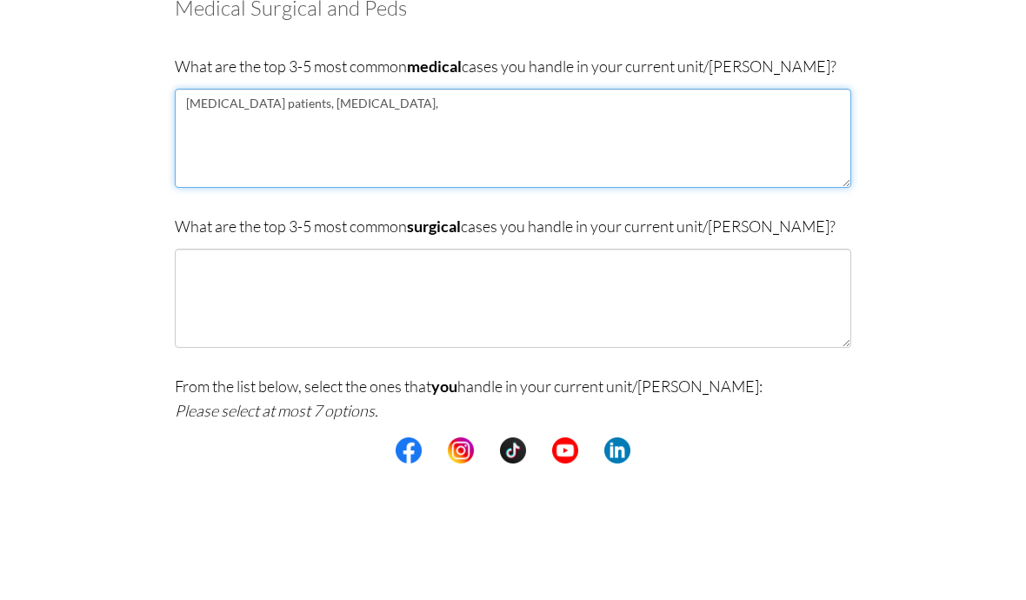
click at [267, 225] on textarea "Cancer patients, Pneumonia," at bounding box center [513, 274] width 676 height 99
click at [416, 225] on textarea "Cancer patients, Pneumonia, patients chedules for surgery" at bounding box center [513, 274] width 676 height 99
click at [405, 225] on textarea "Cancer patients, Pneumonia, patients chedules for surgery" at bounding box center [513, 274] width 676 height 99
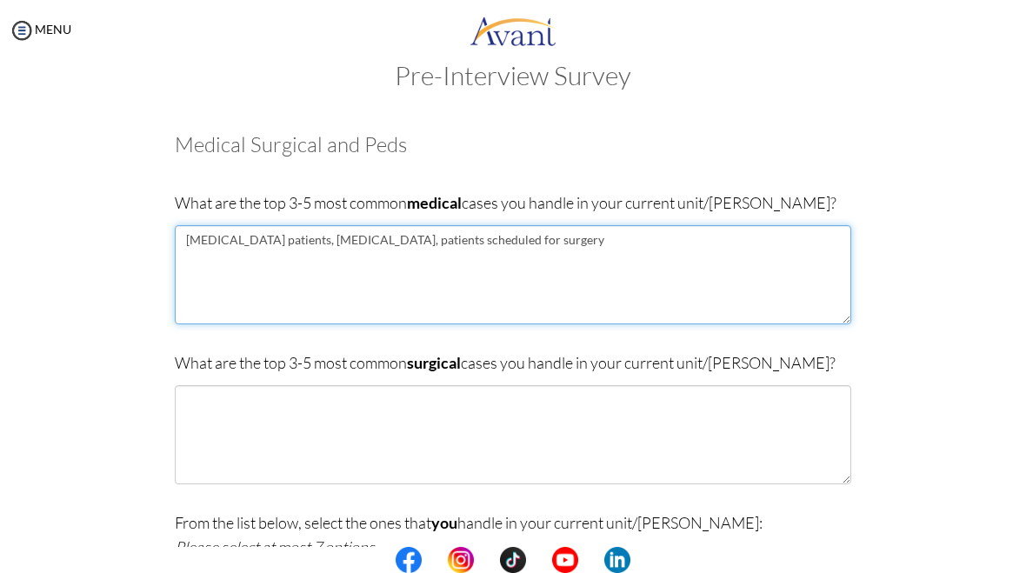
click at [531, 239] on textarea "Cancer patients, Pneumonia, patients scheduled for surgery" at bounding box center [513, 274] width 676 height 99
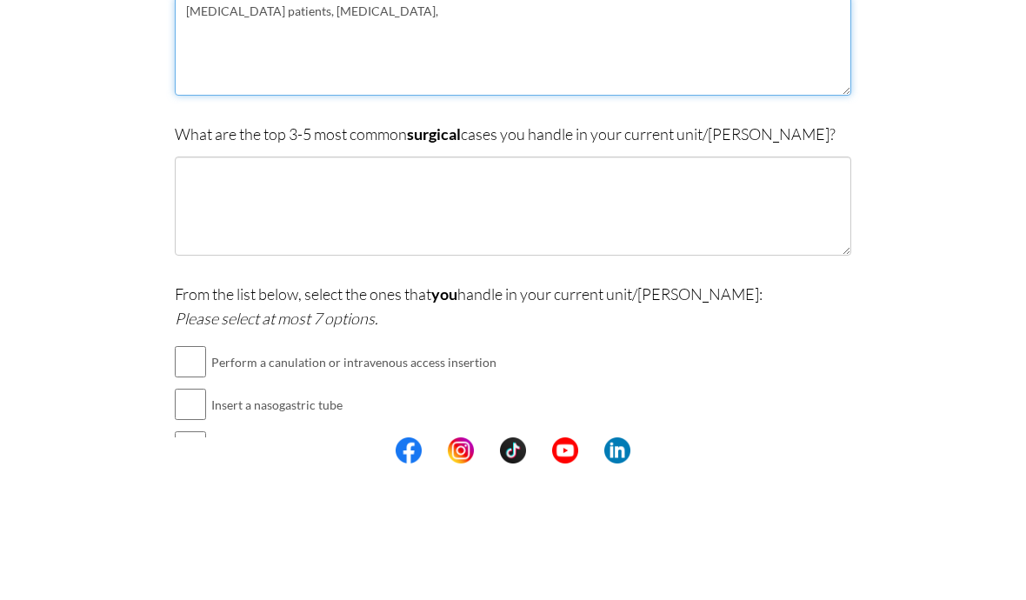
scroll to position [136, 0]
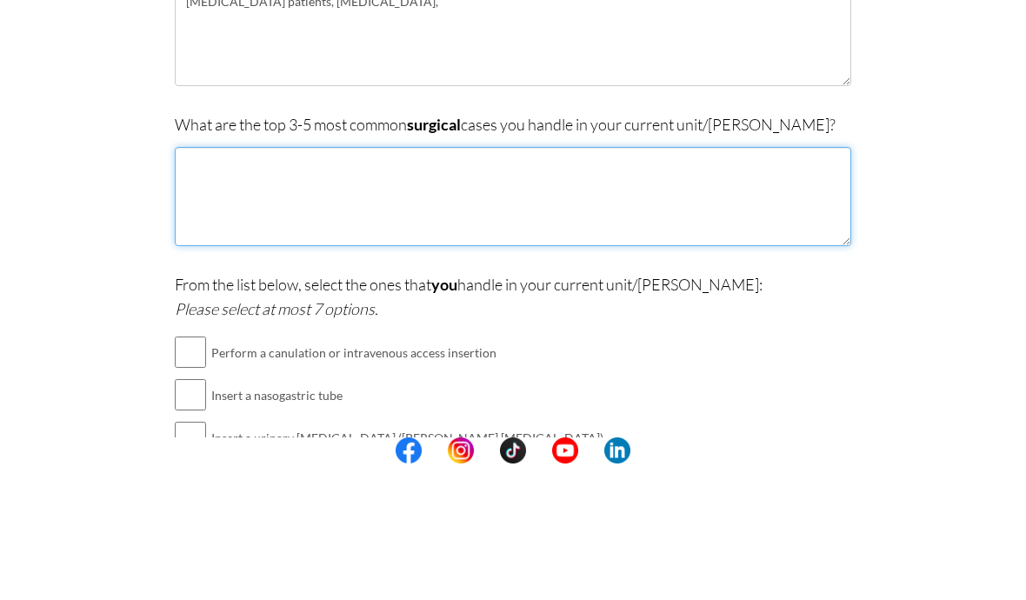
click at [558, 283] on textarea at bounding box center [513, 332] width 676 height 99
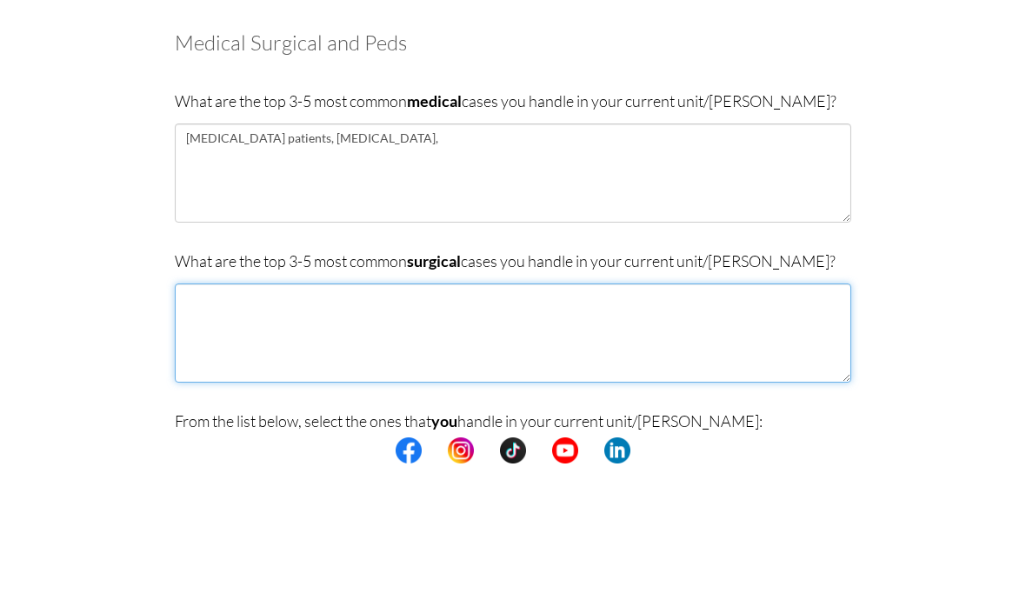
scroll to position [0, 0]
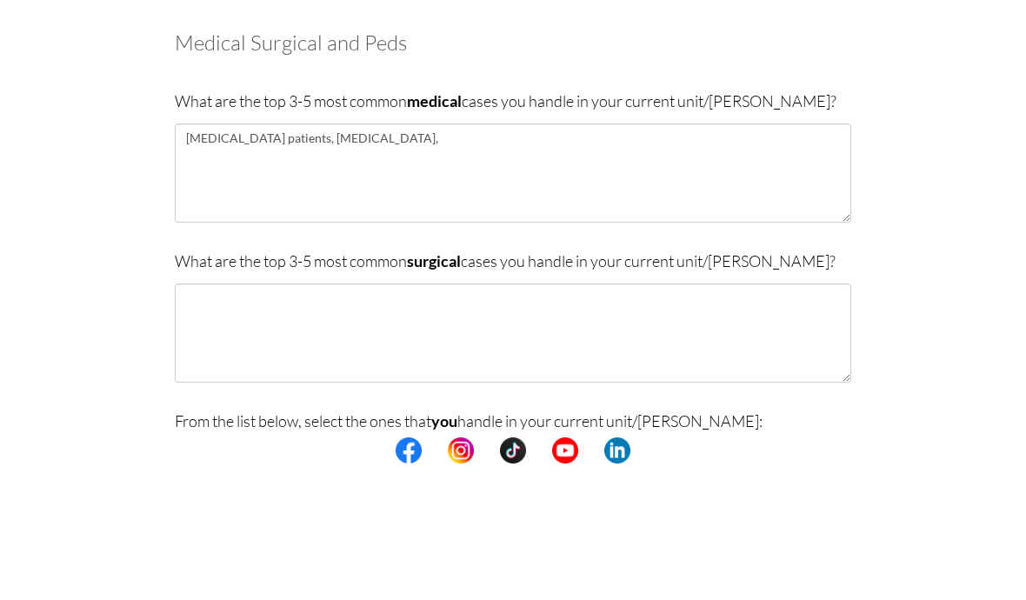
click at [195, 225] on p "What are the top 3-5 most common medical cases you handle in your current unit/…" at bounding box center [513, 237] width 676 height 24
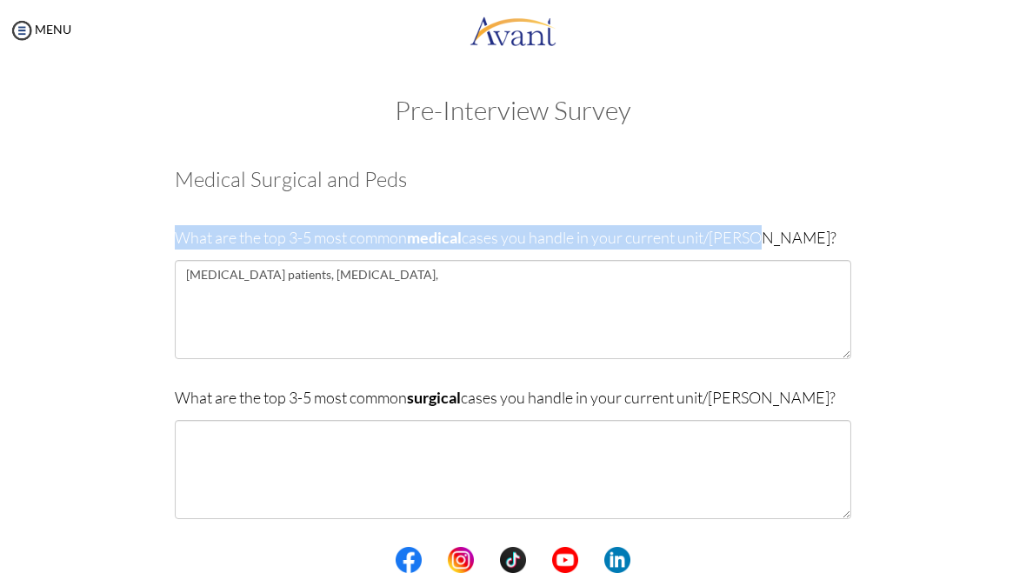
copy p "What are the top 3-5 most common medical cases you handle in your current unit/…"
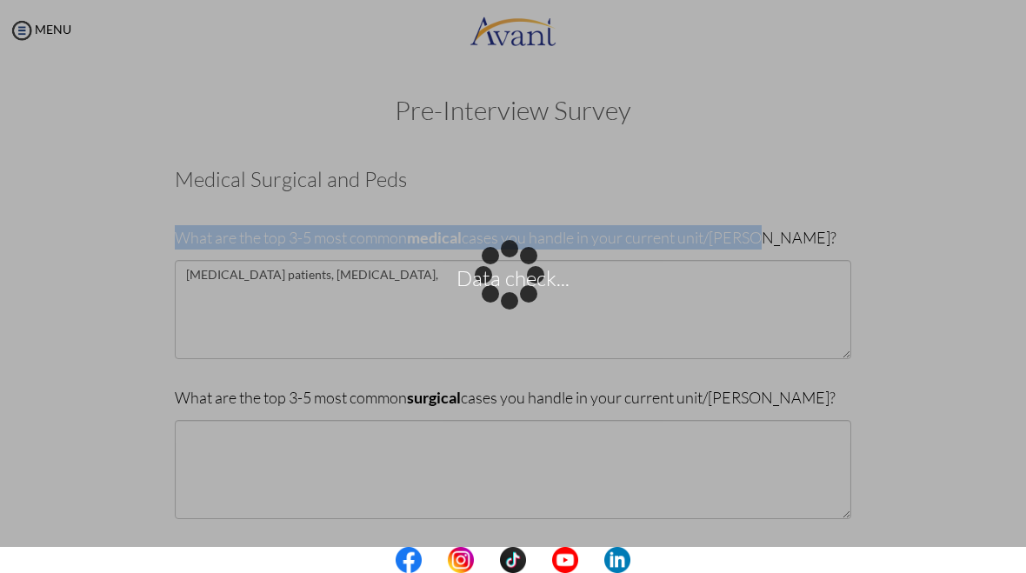
click at [227, 278] on p "Data check..." at bounding box center [513, 287] width 1026 height 42
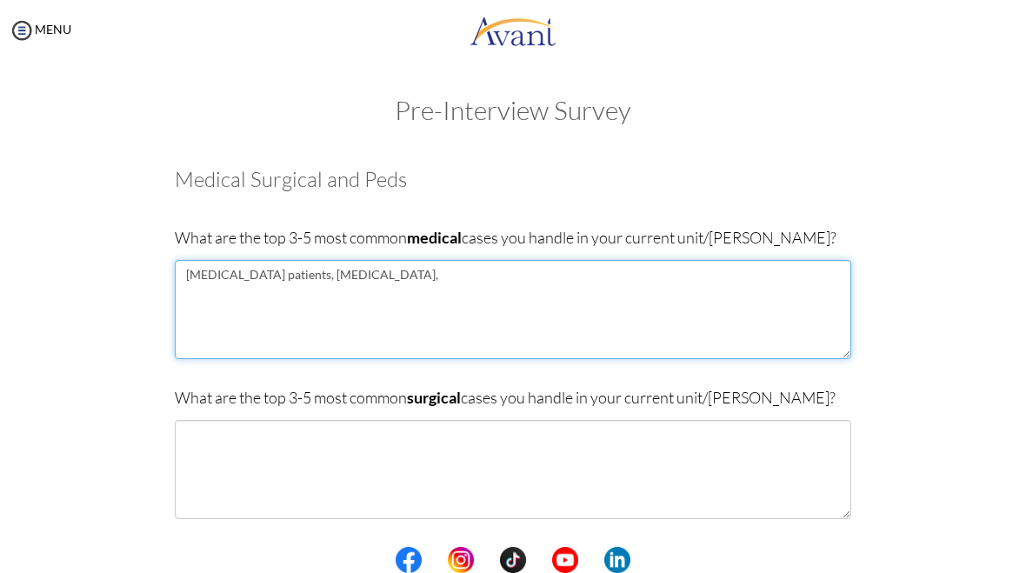
click at [558, 290] on textarea "Cancer patients, Pneumonia," at bounding box center [513, 309] width 676 height 99
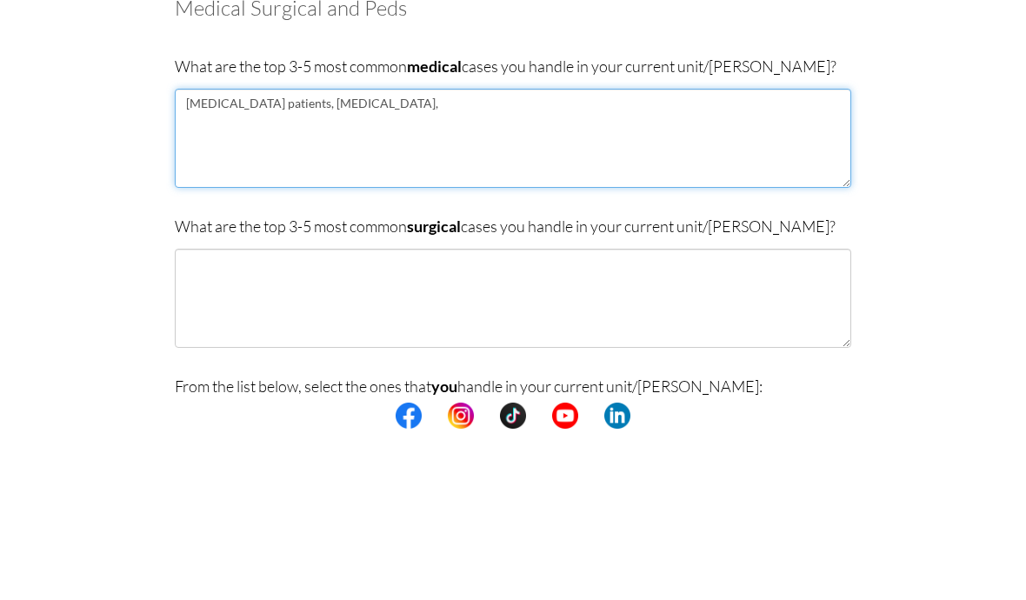
click at [260, 260] on textarea "Cancer patients, Pneumonia," at bounding box center [513, 309] width 676 height 99
click at [463, 260] on textarea "Cancer, Pneumonia," at bounding box center [513, 309] width 676 height 99
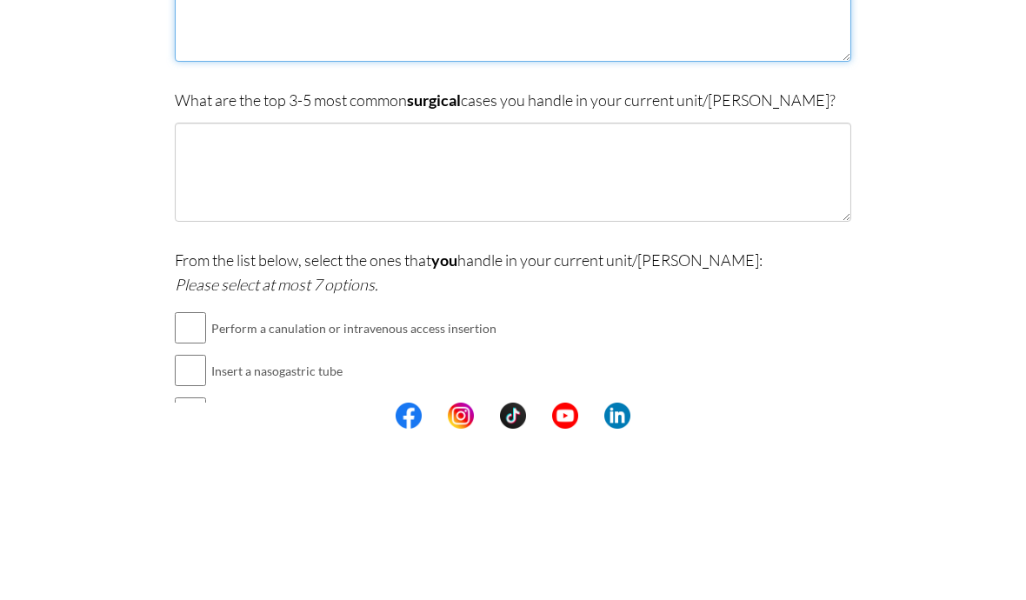
scroll to position [128, 0]
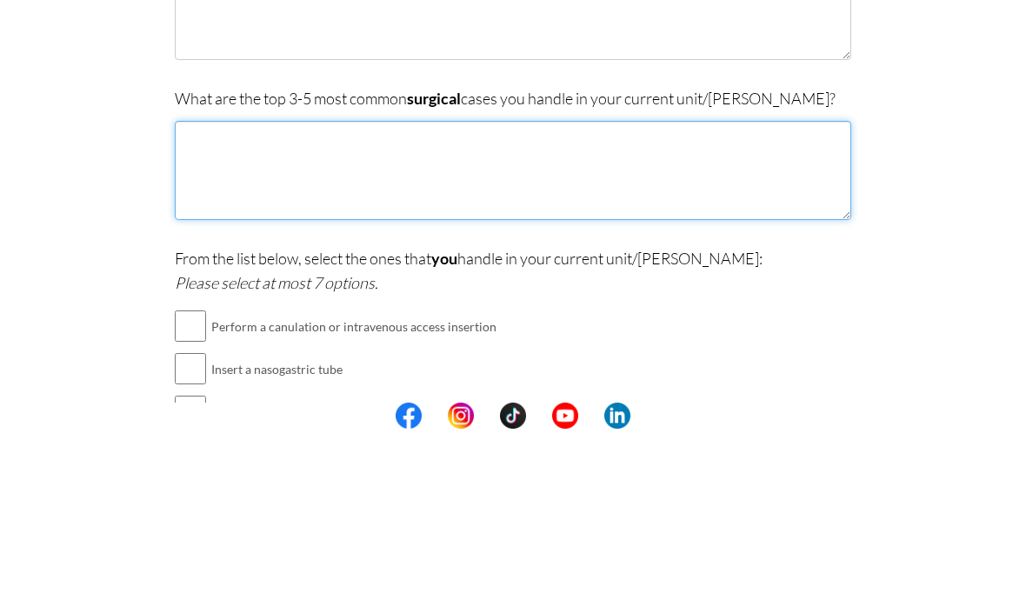
click at [596, 292] on textarea at bounding box center [513, 341] width 676 height 99
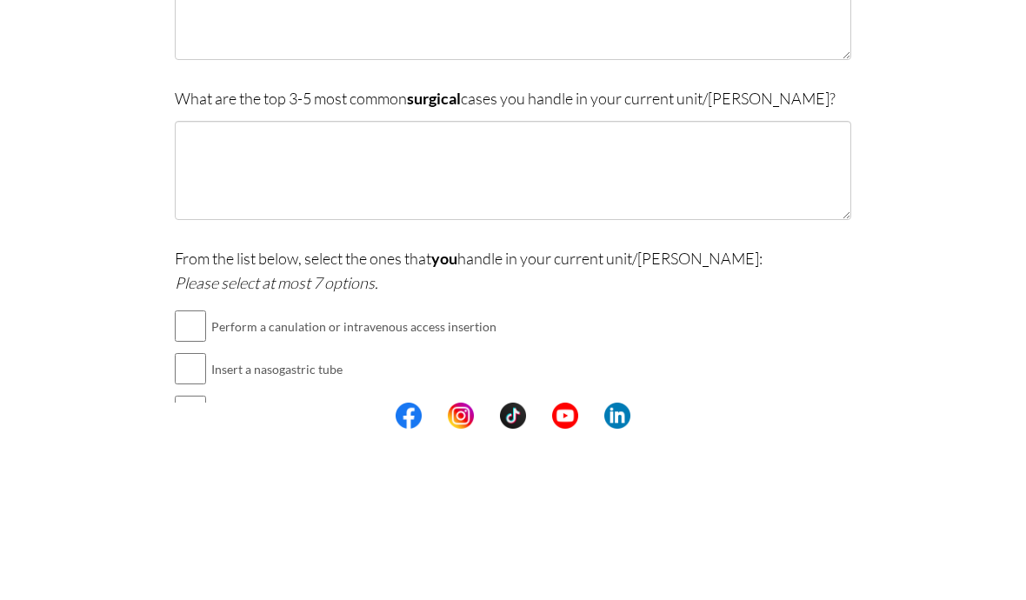
click at [204, 257] on p "What are the top 3-5 most common surgical cases you handle in your current unit…" at bounding box center [513, 269] width 676 height 24
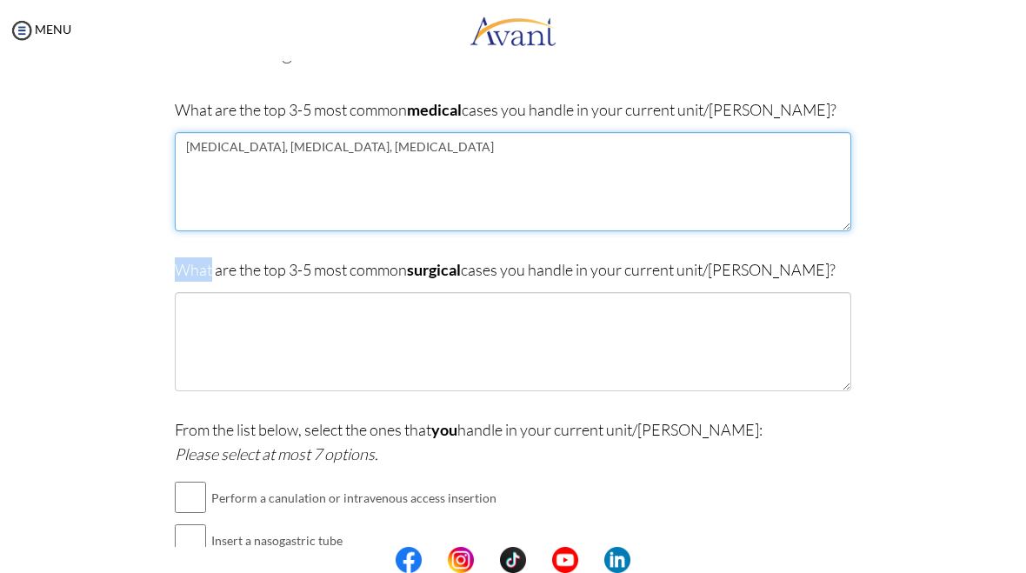
click at [451, 148] on textarea "Cancer, Pneumonia, Diabetes" at bounding box center [513, 181] width 676 height 99
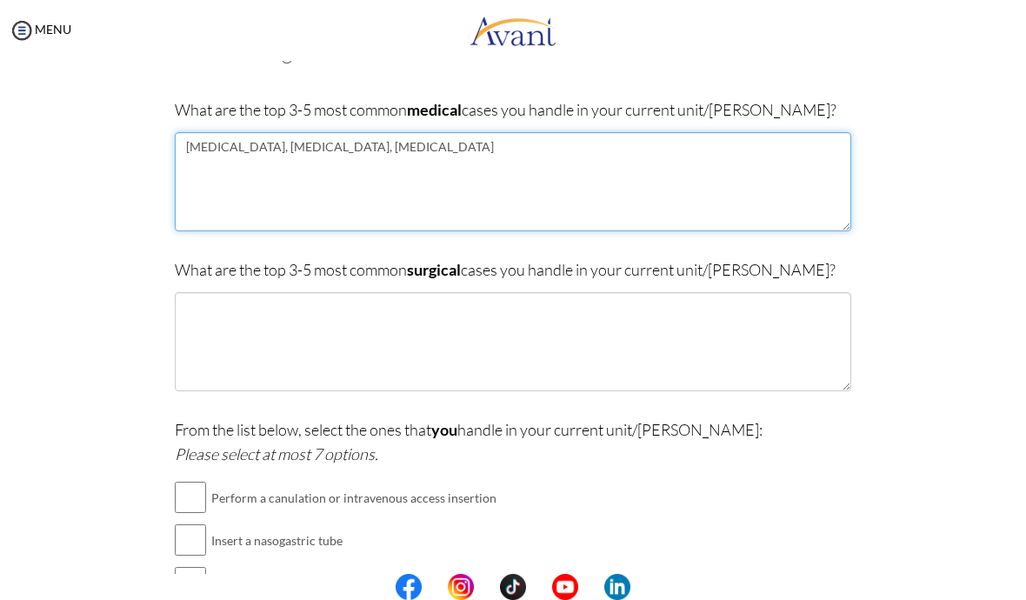
click at [447, 143] on textarea "Cancer, Pneumonia, Diabetes" at bounding box center [513, 181] width 676 height 99
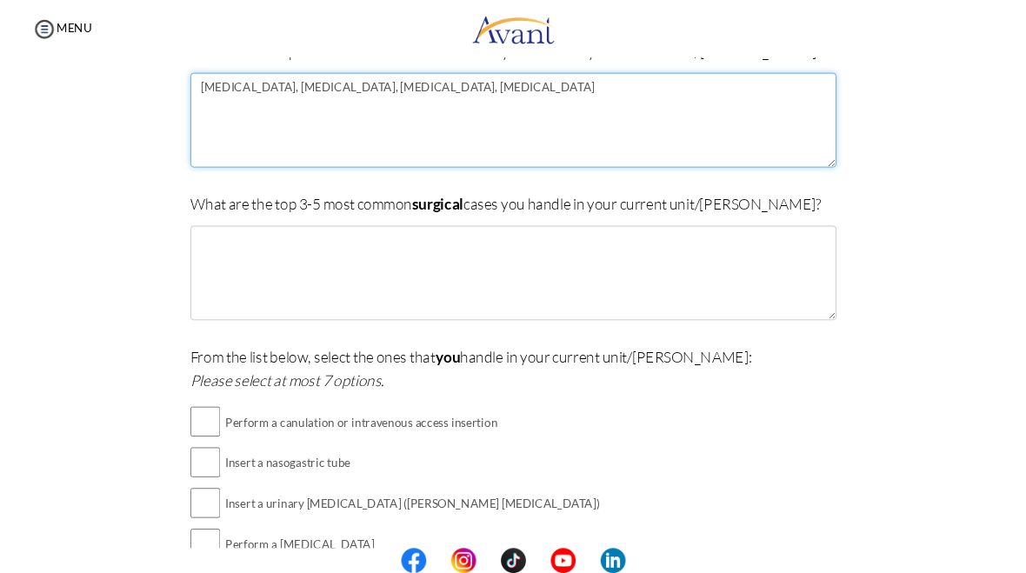
scroll to position [328, 0]
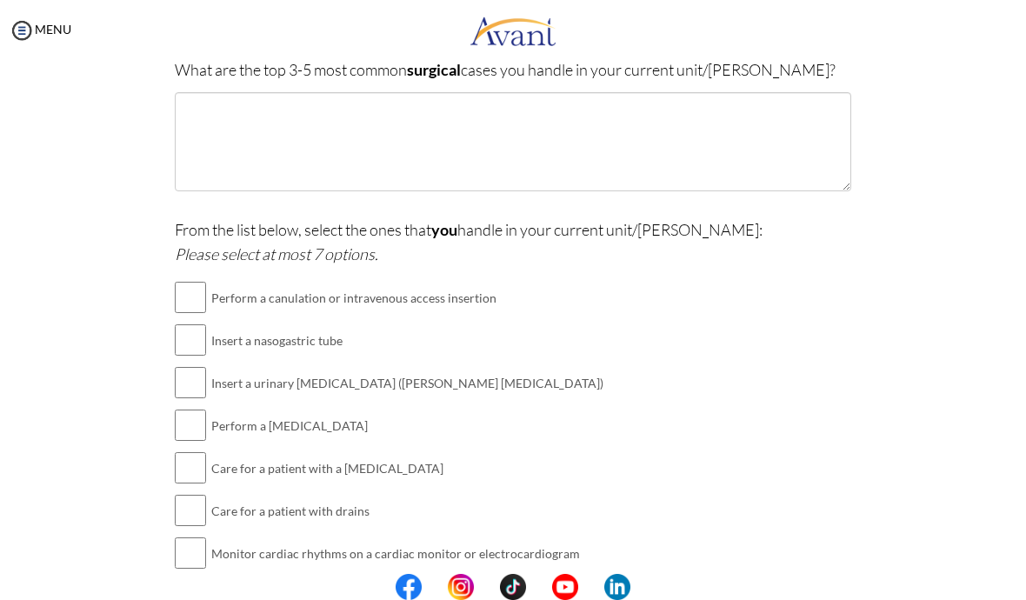
type textarea "Cancer, Pneumonia, Diabetes, Kidney Disease"
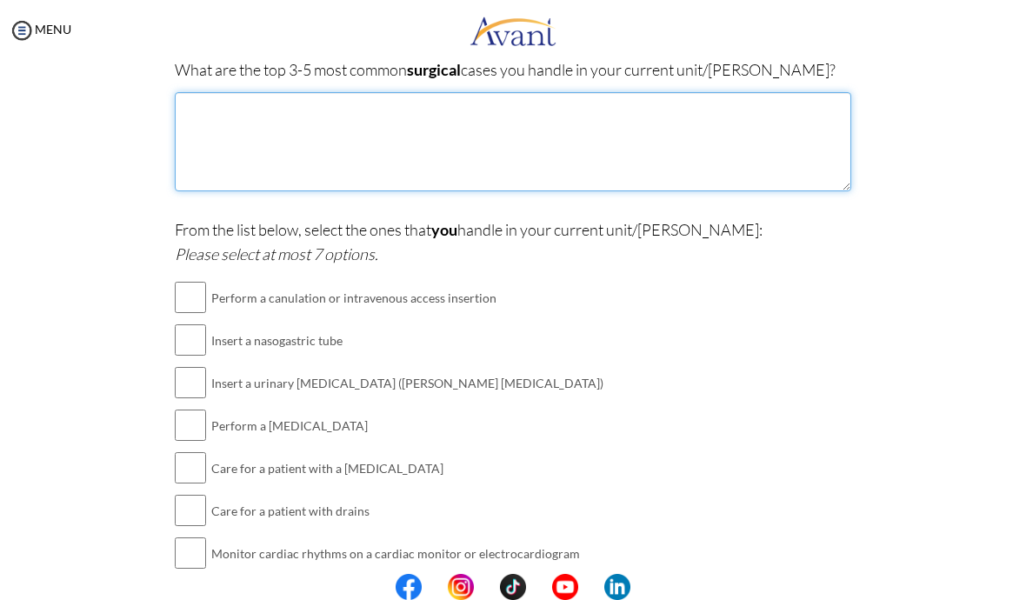
click at [693, 143] on textarea at bounding box center [513, 141] width 676 height 99
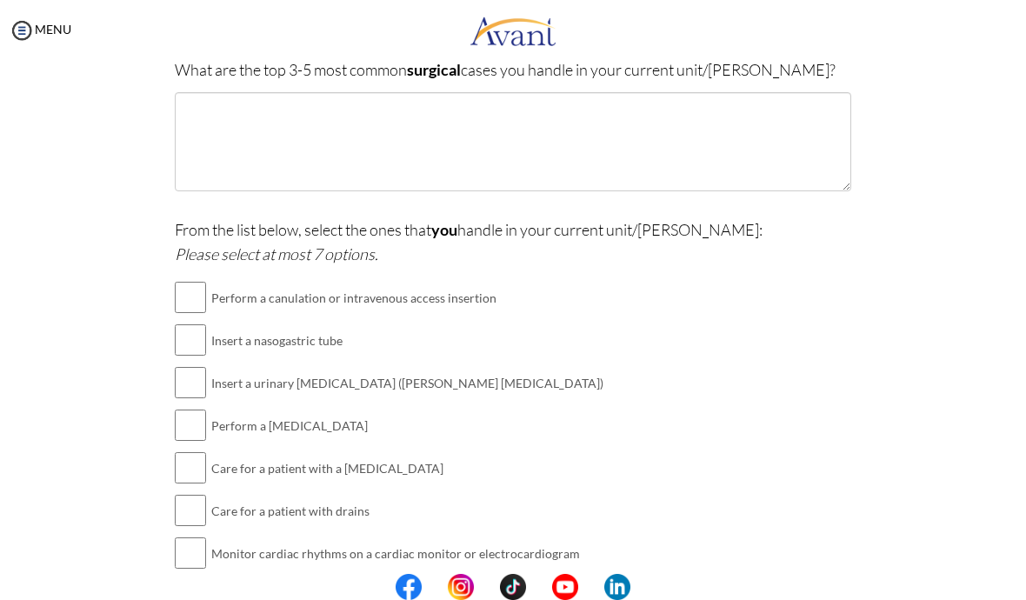
click at [207, 77] on p "What are the top 3-5 most common surgical cases you handle in your current unit…" at bounding box center [513, 69] width 676 height 24
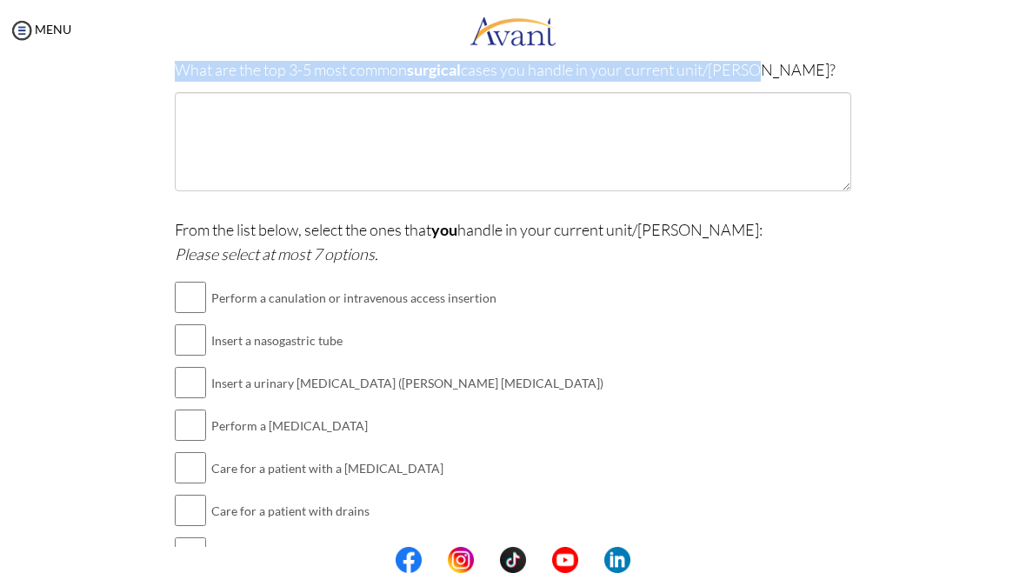
copy p "What are the top 3-5 most common surgical cases you handle in your current unit…"
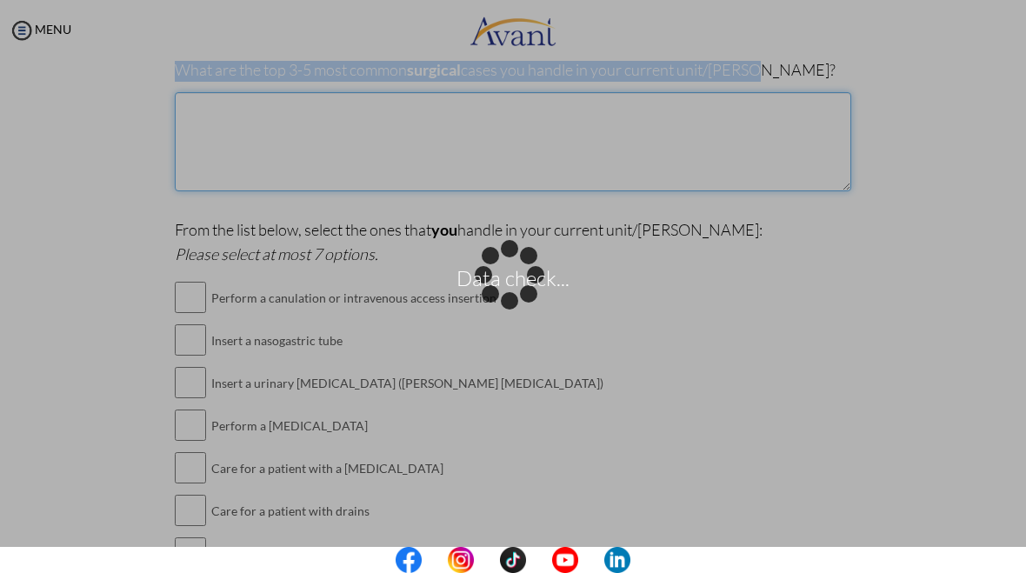
click at [551, 105] on textarea at bounding box center [513, 141] width 676 height 99
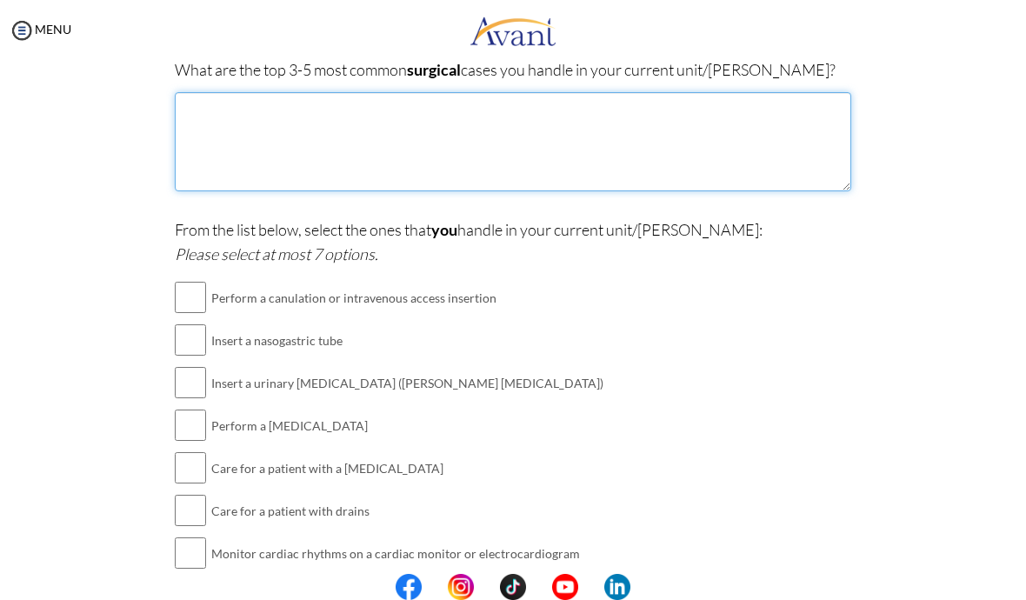
click at [545, 127] on textarea at bounding box center [513, 141] width 676 height 99
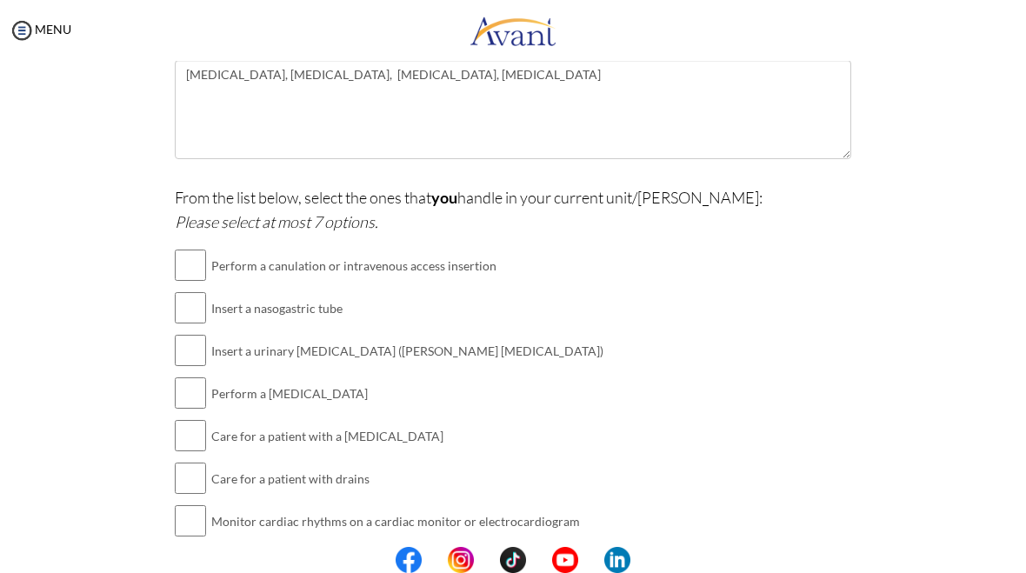
scroll to position [379, 0]
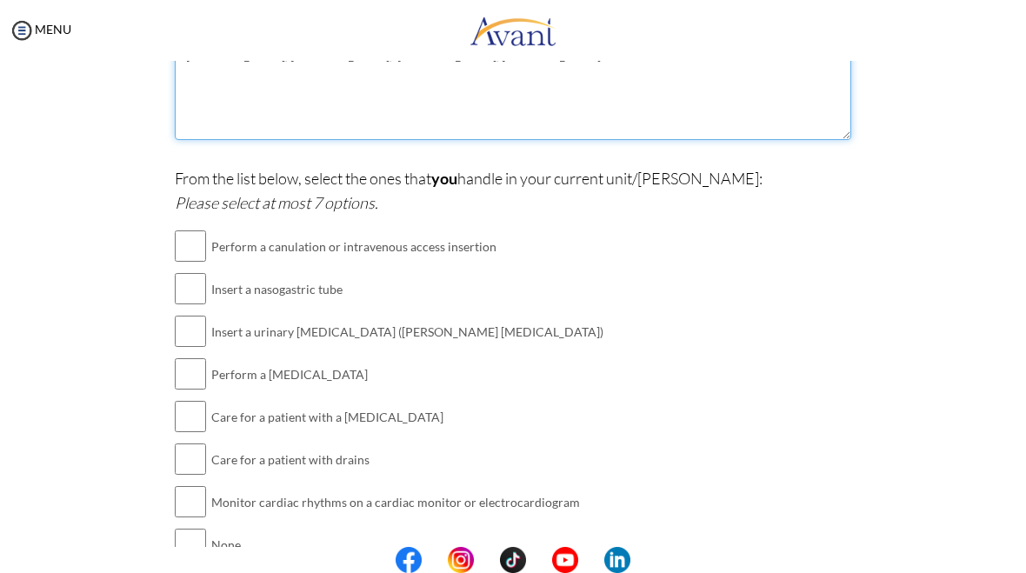
type textarea "Laparoscopic Cholecystectomy, Appendectomy, Thyroidectomy, Hernia repair"
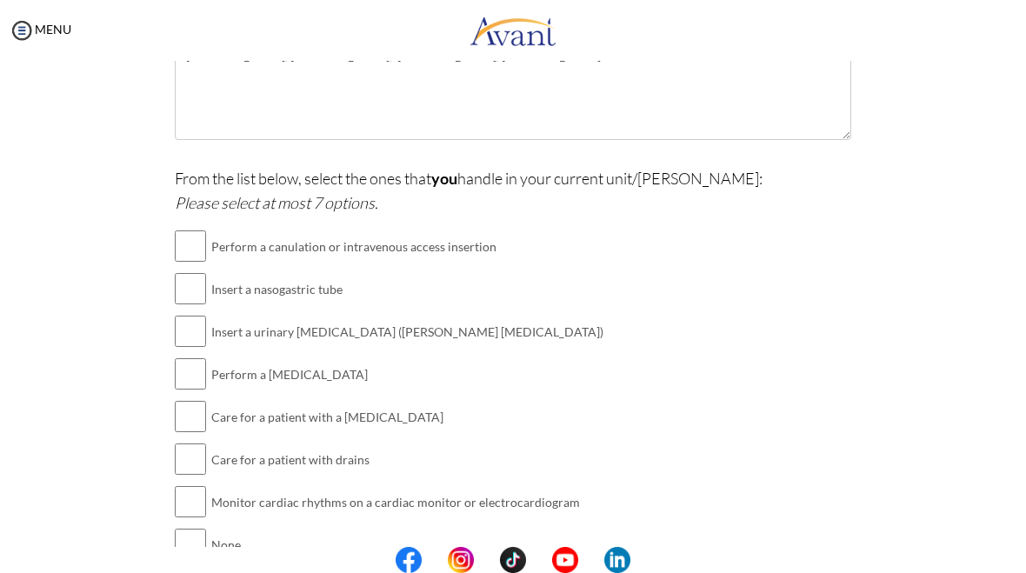
click at [192, 249] on input "checkbox" at bounding box center [190, 246] width 31 height 35
checkbox input "true"
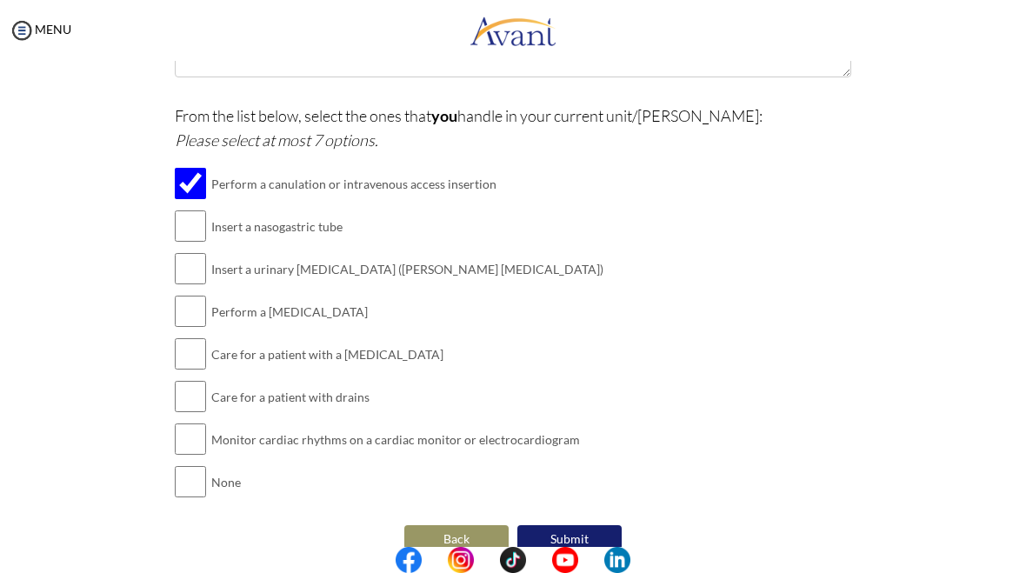
scroll to position [443, 0]
click at [181, 314] on input "checkbox" at bounding box center [190, 309] width 31 height 35
checkbox input "true"
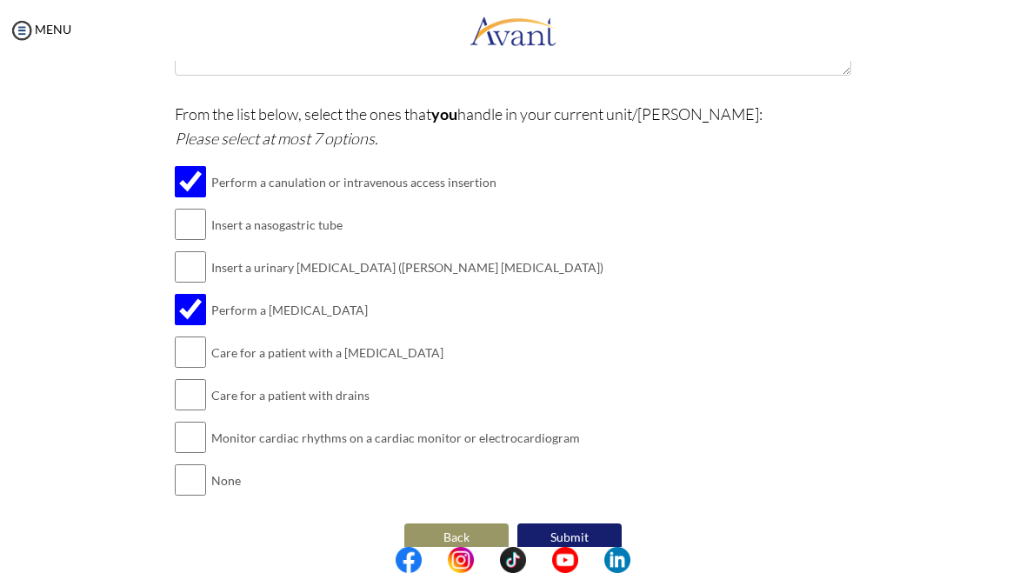
click at [188, 345] on input "checkbox" at bounding box center [190, 352] width 31 height 35
checkbox input "true"
click at [189, 389] on input "checkbox" at bounding box center [190, 394] width 31 height 35
checkbox input "true"
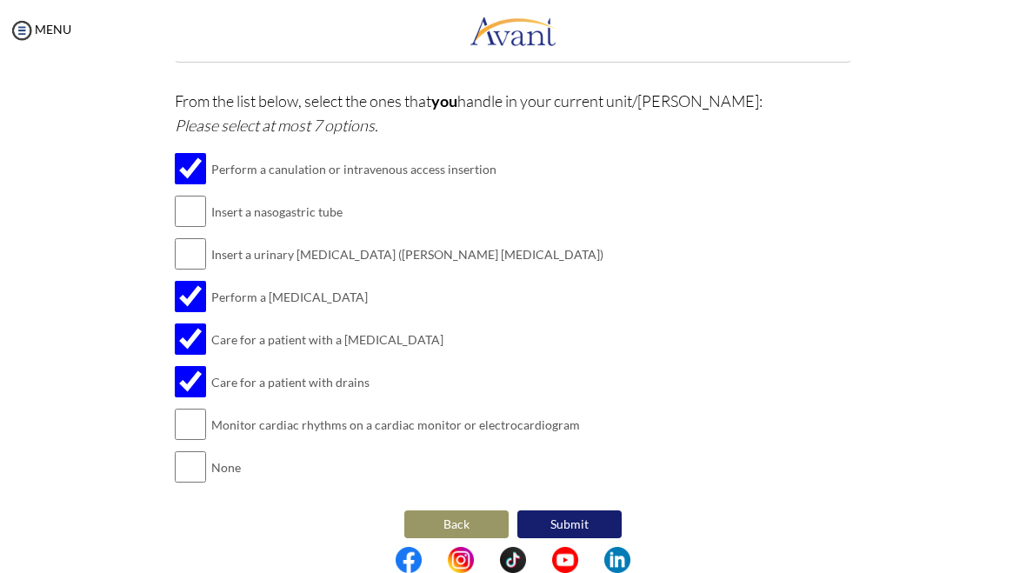
scroll to position [455, 0]
click at [593, 511] on button "Submit" at bounding box center [569, 525] width 104 height 28
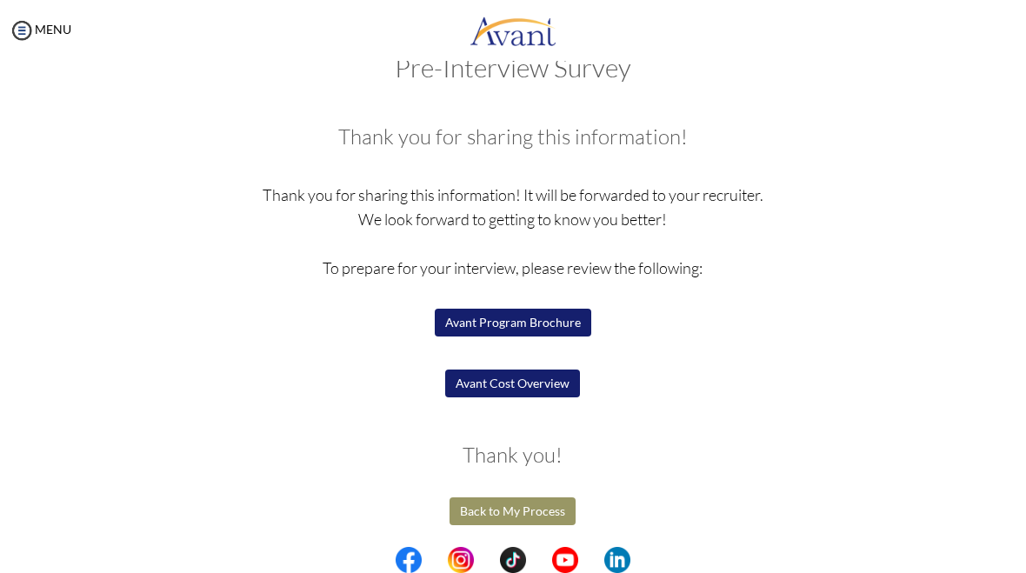
scroll to position [42, 0]
click at [551, 382] on button "Avant Cost Overview" at bounding box center [512, 384] width 135 height 28
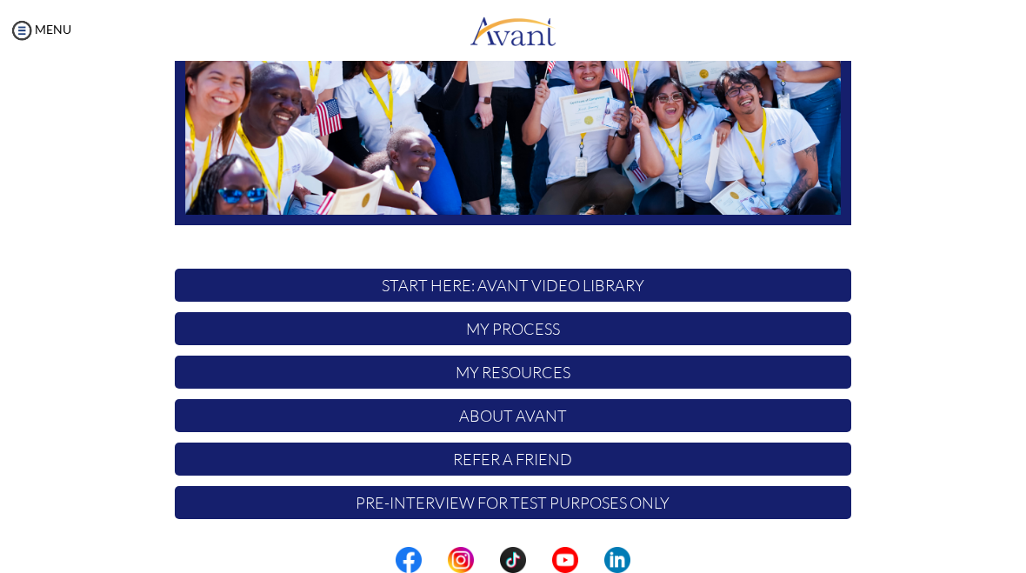
scroll to position [311, 0]
click at [657, 289] on p "START HERE: Avant Video Library" at bounding box center [513, 285] width 676 height 33
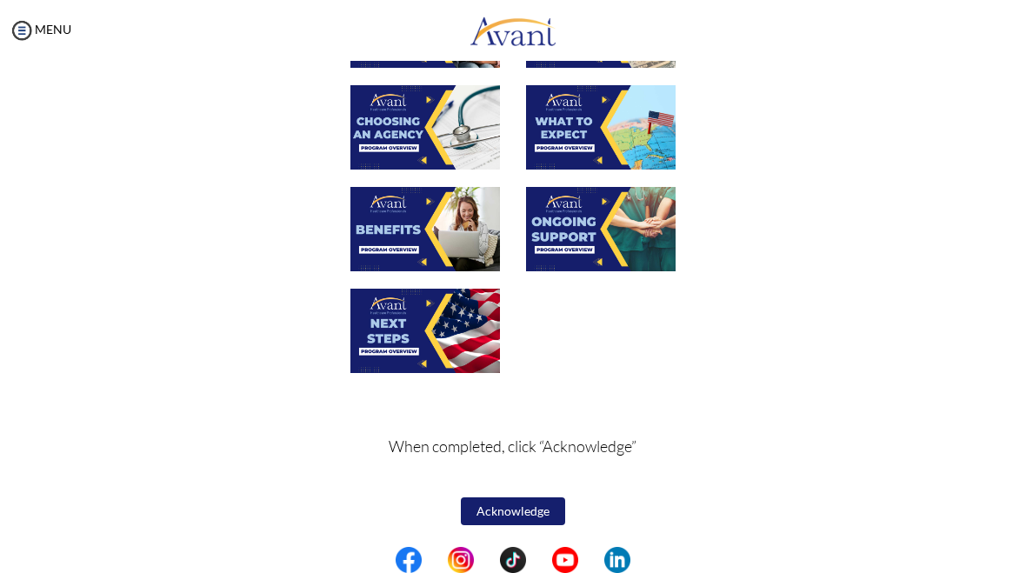
scroll to position [479, 0]
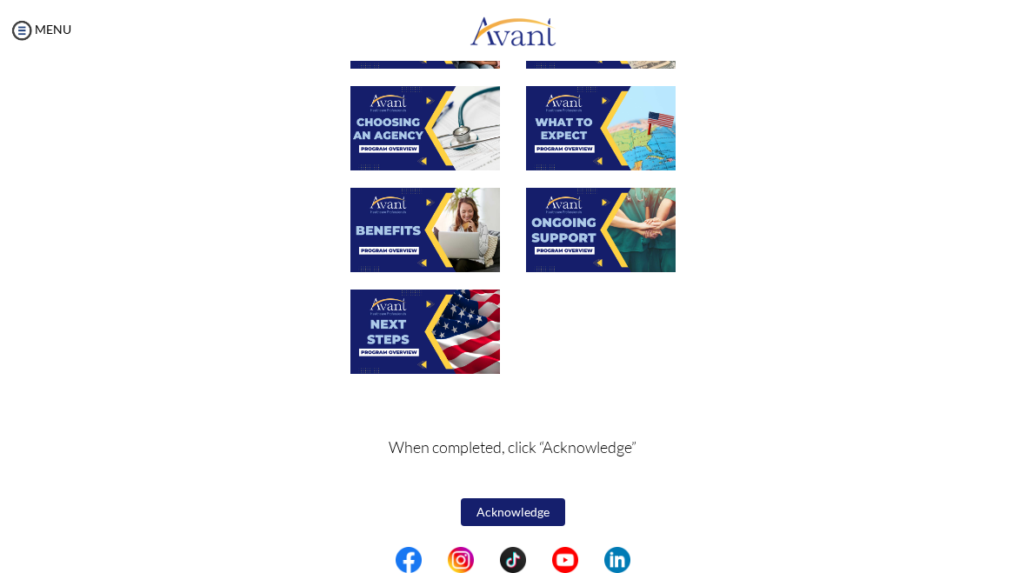
click at [527, 516] on button "Acknowledge" at bounding box center [513, 512] width 104 height 28
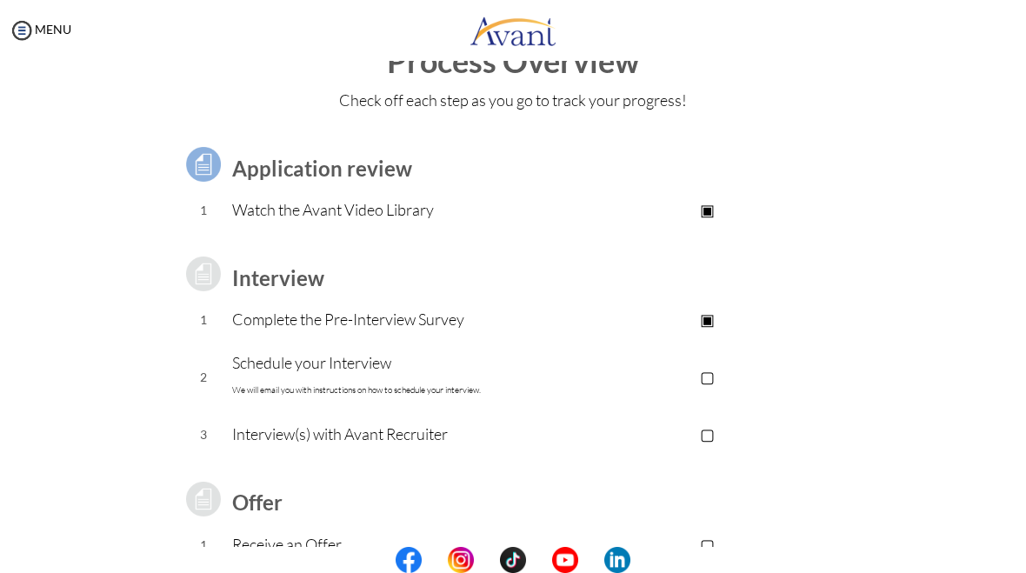
scroll to position [52, 0]
click at [709, 381] on p "▢" at bounding box center [708, 375] width 288 height 24
click at [709, 431] on p "▢" at bounding box center [708, 433] width 288 height 24
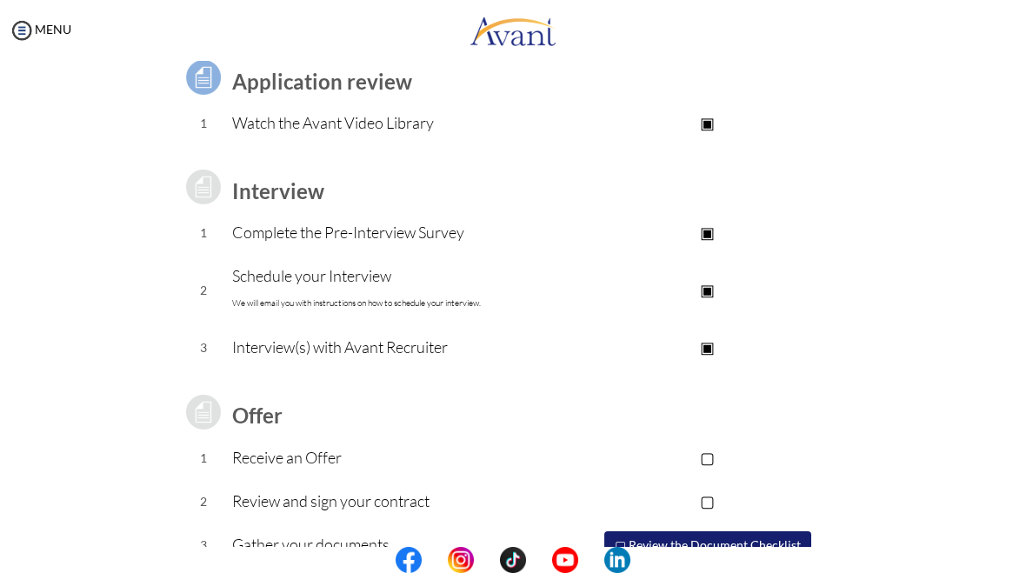
scroll to position [168, 0]
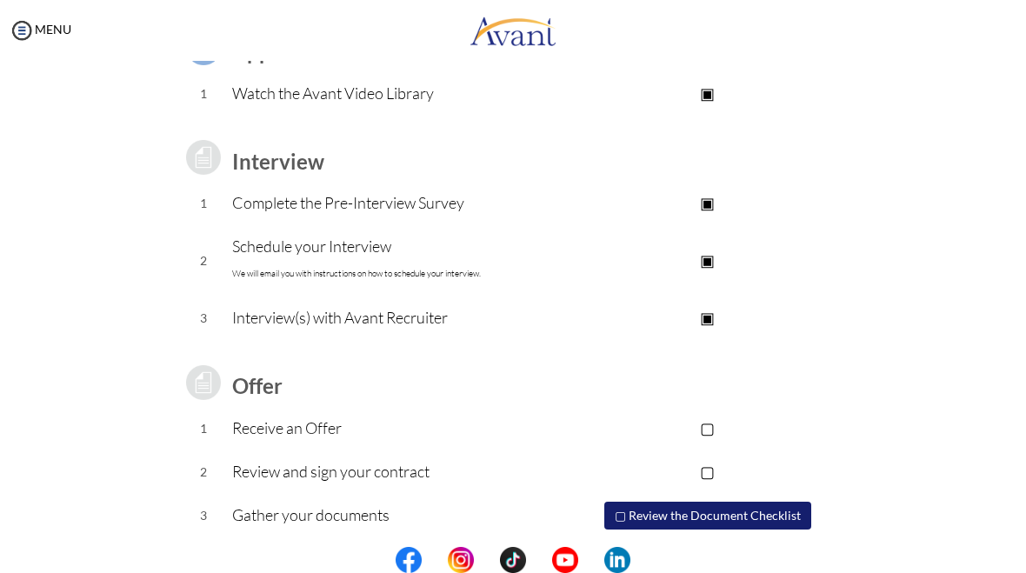
click at [707, 433] on p "▢" at bounding box center [708, 427] width 288 height 24
click at [708, 426] on p "▣" at bounding box center [708, 427] width 288 height 24
click at [715, 320] on p "▣" at bounding box center [708, 317] width 288 height 24
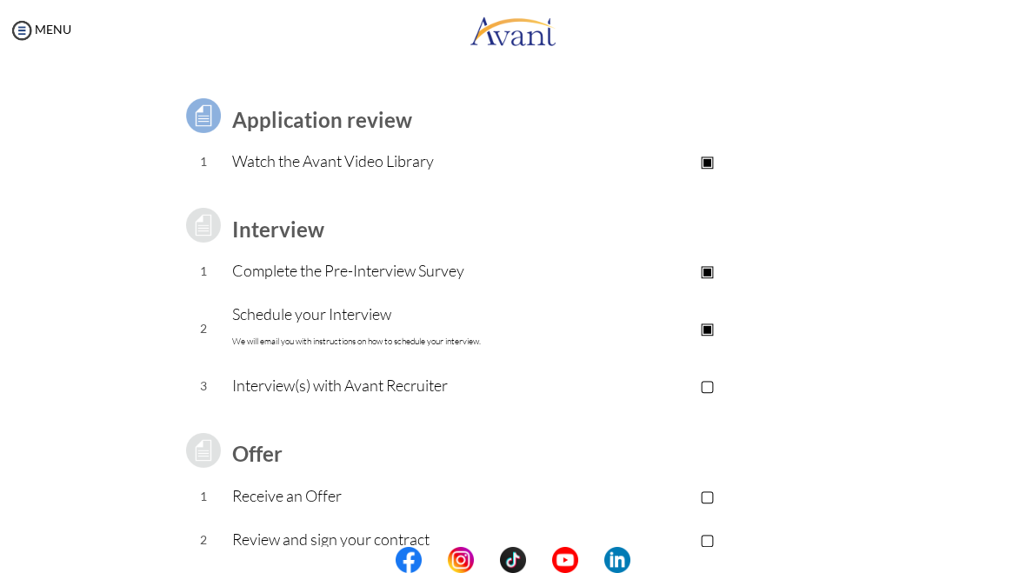
scroll to position [99, 0]
